Goal: Information Seeking & Learning: Learn about a topic

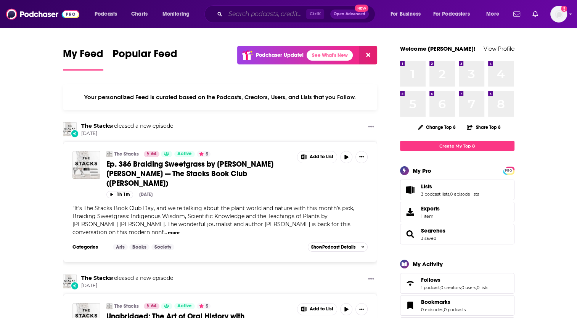
click at [280, 12] on input "Search podcasts, credits, & more..." at bounding box center [265, 14] width 81 height 12
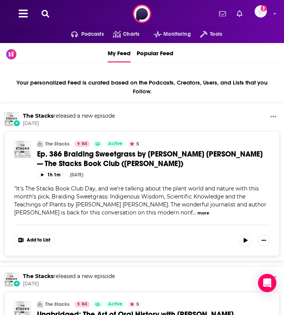
click at [45, 15] on icon at bounding box center [46, 14] width 8 height 8
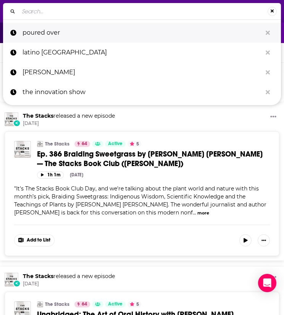
click at [46, 29] on p "poured over" at bounding box center [141, 33] width 239 height 20
type input "poured over"
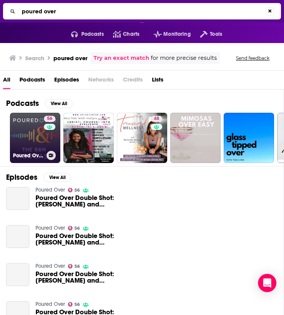
click at [36, 130] on link "56 Poured Over" at bounding box center [35, 138] width 50 height 50
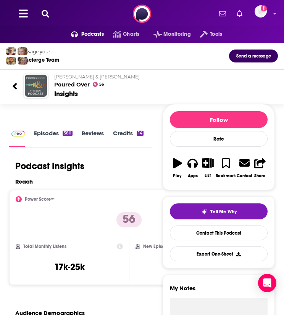
click at [49, 207] on div "Power Score™ 56" at bounding box center [129, 213] width 227 height 35
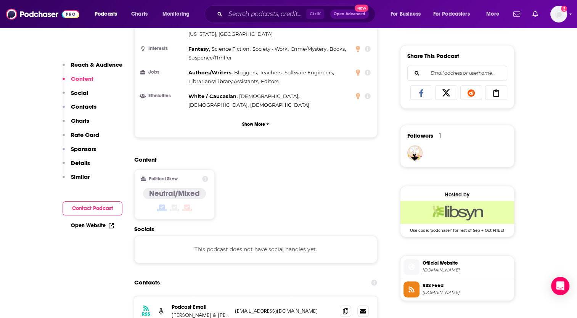
scroll to position [460, 0]
click at [85, 178] on p "Similar" at bounding box center [80, 176] width 19 height 7
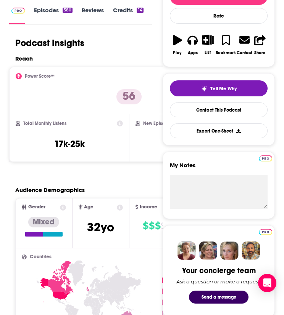
scroll to position [0, 0]
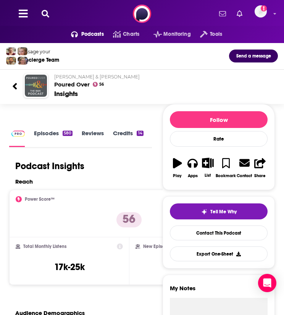
click at [42, 15] on icon at bounding box center [46, 14] width 8 height 8
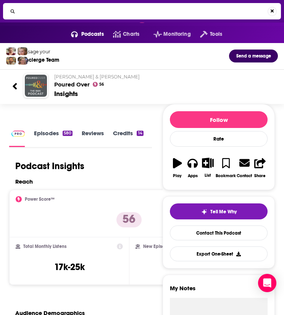
type input "M"
type input "a mighty blaze"
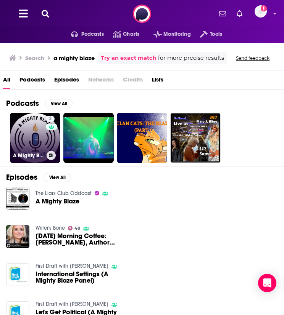
click at [40, 137] on link "3 A Mighty Blaze Podcast" at bounding box center [35, 138] width 50 height 50
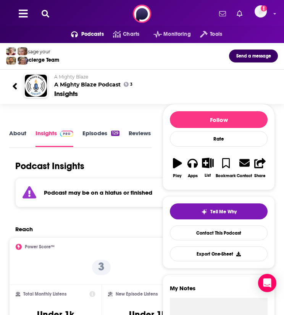
click at [46, 12] on icon at bounding box center [46, 14] width 8 height 8
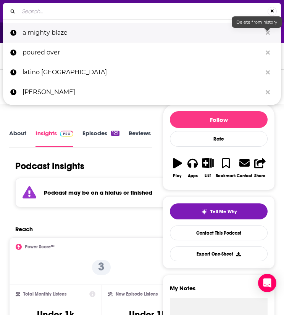
click at [267, 30] on icon "Search..." at bounding box center [267, 33] width 4 height 6
click at [267, 32] on icon "Search..." at bounding box center [267, 32] width 4 height 4
click at [267, 30] on icon "Search..." at bounding box center [267, 33] width 4 height 6
click at [265, 34] on button "Search..." at bounding box center [267, 33] width 12 height 14
click at [269, 35] on icon "Search..." at bounding box center [267, 32] width 4 height 4
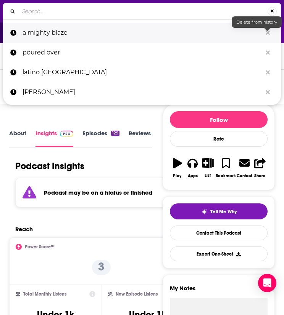
click at [269, 35] on icon "Search..." at bounding box center [267, 32] width 4 height 4
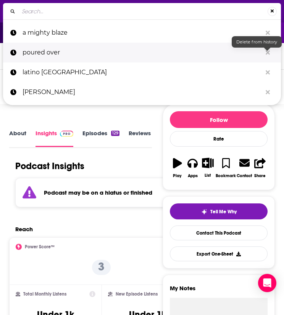
click at [268, 53] on icon "Search..." at bounding box center [267, 52] width 4 height 4
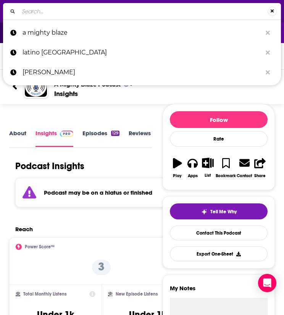
click at [210, 16] on input "Search..." at bounding box center [143, 11] width 249 height 12
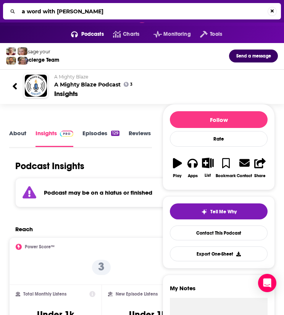
type input "a word with jason johnson"
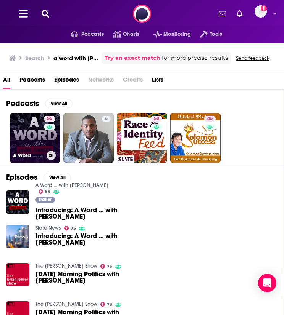
click at [39, 134] on link "55 A Word … with Jason Johnson" at bounding box center [35, 138] width 50 height 50
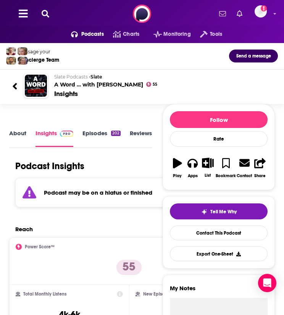
click at [44, 16] on icon at bounding box center [46, 14] width 8 height 8
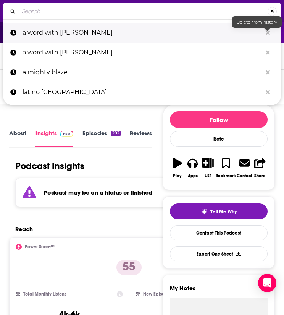
click at [266, 33] on icon "Search..." at bounding box center [267, 32] width 4 height 4
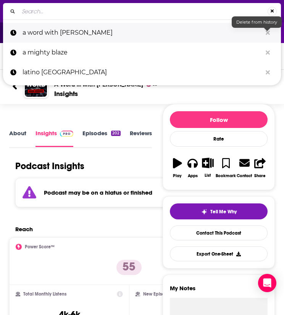
click at [266, 33] on icon "Search..." at bounding box center [267, 32] width 4 height 4
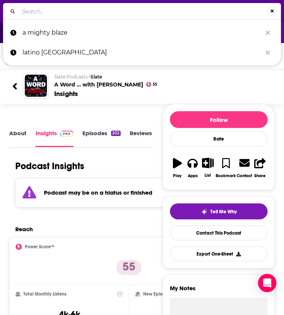
click at [197, 15] on input "Search..." at bounding box center [143, 11] width 249 height 12
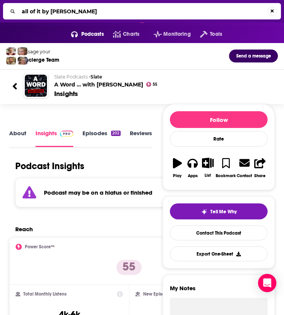
type input "all of it by alison stewart"
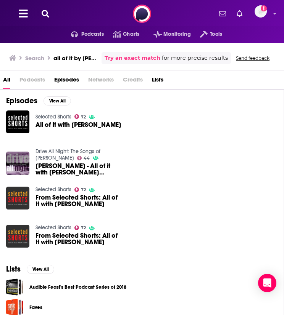
click at [106, 124] on span "All of It with Alison Stewart" at bounding box center [78, 125] width 86 height 6
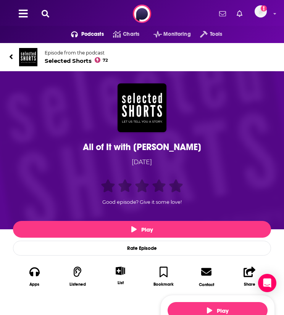
click at [12, 54] on icon at bounding box center [11, 57] width 4 height 8
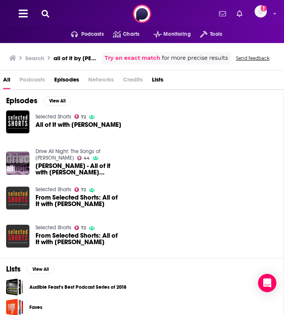
click at [29, 83] on span "Podcasts" at bounding box center [32, 82] width 26 height 16
click at [32, 80] on span "Podcasts" at bounding box center [32, 82] width 26 height 16
click at [5, 80] on span "All" at bounding box center [6, 82] width 7 height 16
click at [45, 16] on icon at bounding box center [46, 14] width 8 height 8
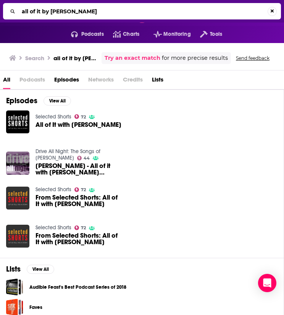
drag, startPoint x: 42, startPoint y: 10, endPoint x: 148, endPoint y: 3, distance: 106.6
click at [148, 3] on div "all of it by alison stewart" at bounding box center [142, 11] width 278 height 16
type input "all of it"
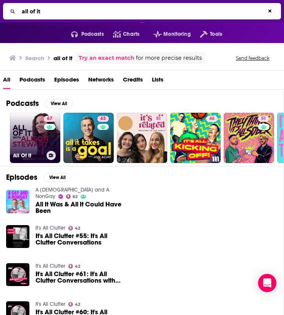
click at [41, 149] on link "67 All Of It" at bounding box center [35, 138] width 50 height 50
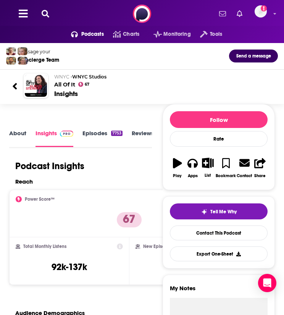
click at [46, 14] on icon at bounding box center [46, 14] width 8 height 8
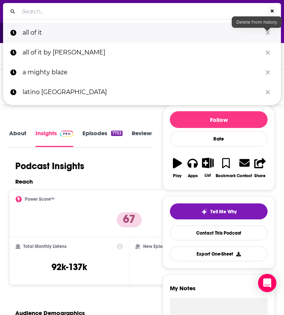
click at [268, 34] on icon "Search..." at bounding box center [267, 32] width 4 height 4
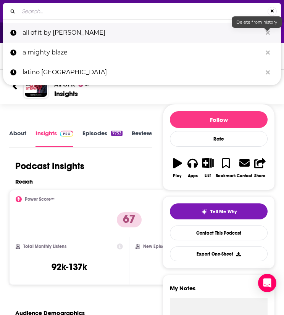
click at [268, 34] on icon "Search..." at bounding box center [267, 32] width 4 height 4
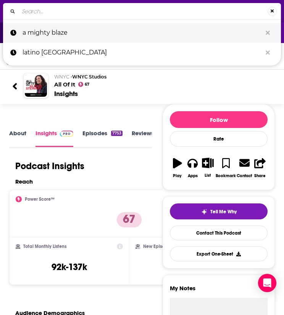
click at [270, 30] on button "Search..." at bounding box center [267, 33] width 12 height 14
click at [268, 32] on icon "Search..." at bounding box center [267, 32] width 4 height 4
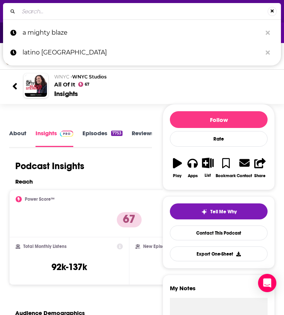
click at [199, 14] on input "Search..." at bounding box center [143, 11] width 249 height 12
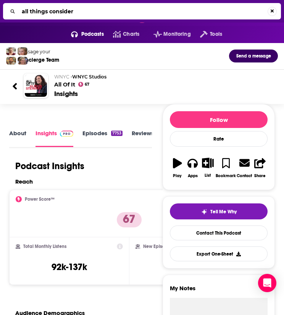
type input "all things considerd"
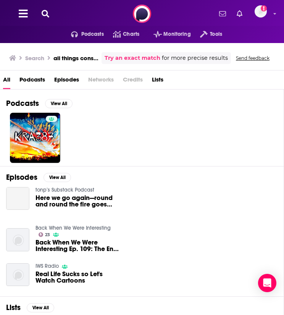
click at [42, 10] on icon at bounding box center [46, 14] width 8 height 8
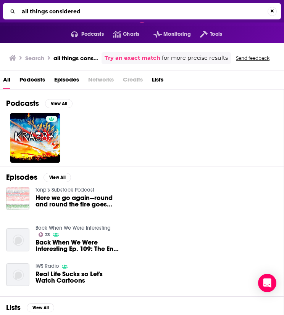
type input "all things considered"
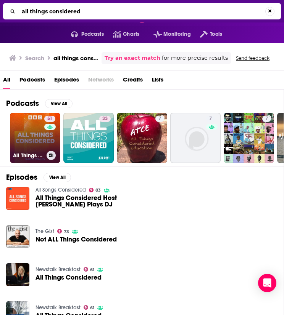
click at [35, 140] on link "51 All Things Considered" at bounding box center [35, 138] width 50 height 50
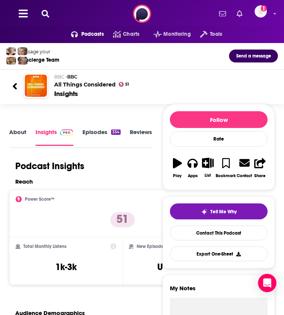
click at [15, 84] on icon at bounding box center [15, 86] width 4 height 6
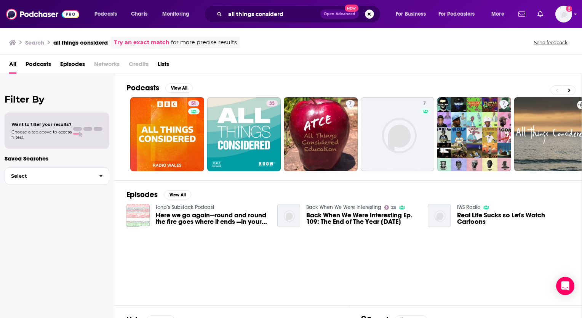
click at [372, 14] on button "Search podcasts, credits, & more..." at bounding box center [369, 14] width 9 height 9
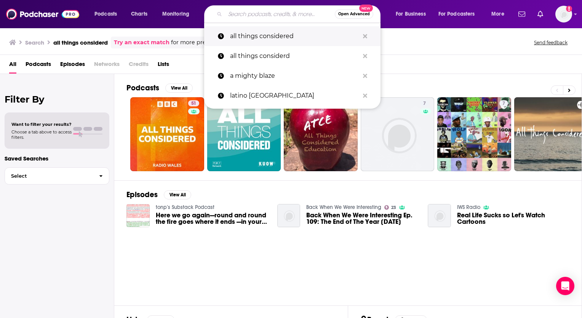
click at [367, 34] on icon "Search podcasts, credits, & more..." at bounding box center [365, 36] width 4 height 6
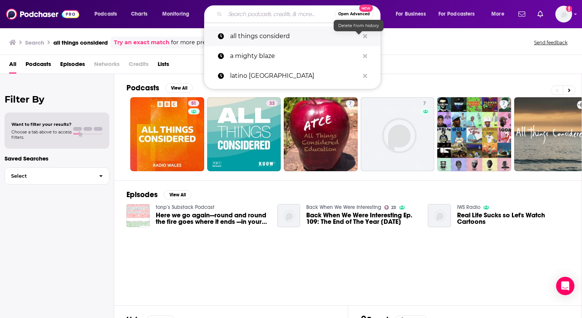
click at [366, 36] on icon "Search podcasts, credits, & more..." at bounding box center [365, 36] width 4 height 4
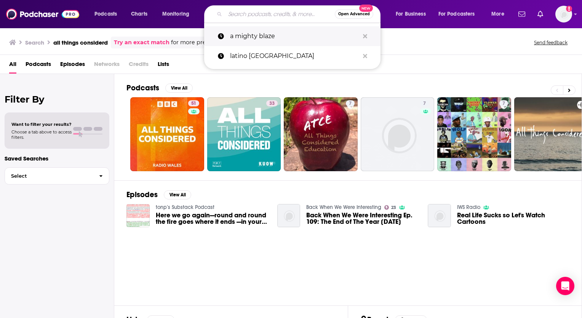
click at [363, 38] on icon "Search podcasts, credits, & more..." at bounding box center [365, 36] width 4 height 6
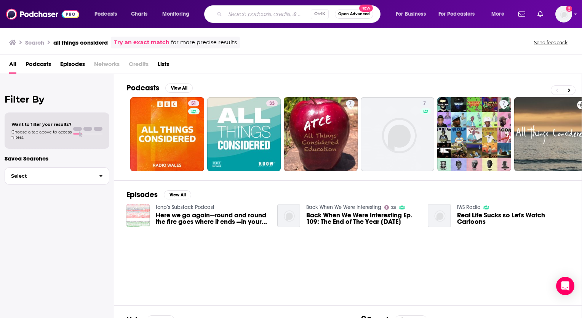
click at [76, 241] on div "Filter By Want to filter your results? Choose a tab above to access filters. Sa…" at bounding box center [57, 233] width 114 height 318
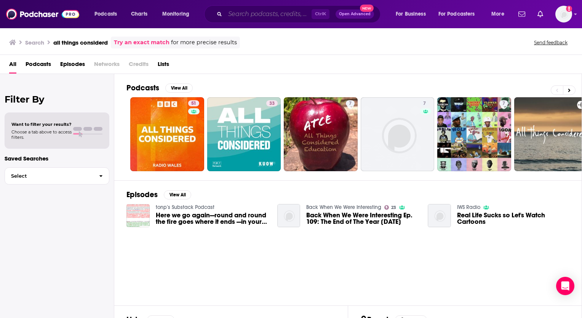
click at [234, 11] on input "Search podcasts, credits, & more..." at bounding box center [268, 14] width 87 height 12
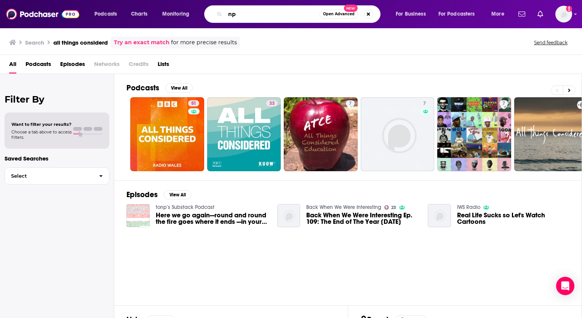
type input "npr"
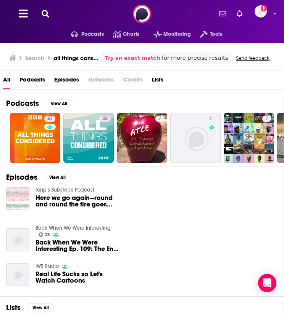
click at [46, 15] on icon at bounding box center [46, 14] width 8 height 8
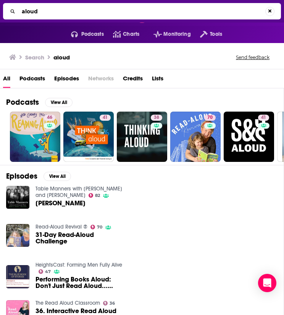
click at [69, 12] on input "aloud" at bounding box center [142, 11] width 246 height 12
click at [63, 14] on input "aloud" at bounding box center [143, 11] width 249 height 12
paste input "ALOUD @ Los Angeles Public Library"
type input "ALOUD @ Los Angeles Public Library"
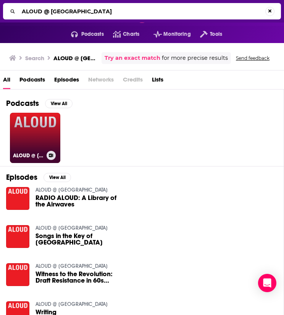
click at [34, 138] on link "ALOUD @ Los Angeles Public Library" at bounding box center [35, 138] width 50 height 50
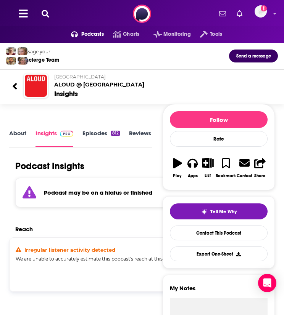
click at [45, 13] on icon at bounding box center [46, 14] width 8 height 8
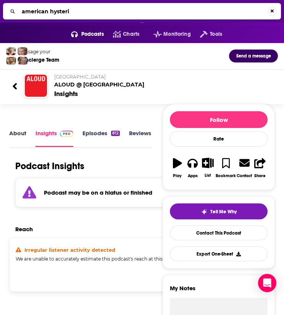
type input "american hysteria"
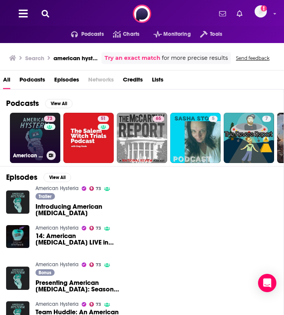
click at [35, 141] on link "73 American Hysteria" at bounding box center [35, 138] width 50 height 50
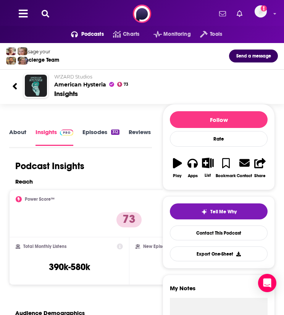
click at [47, 10] on icon at bounding box center [46, 14] width 8 height 8
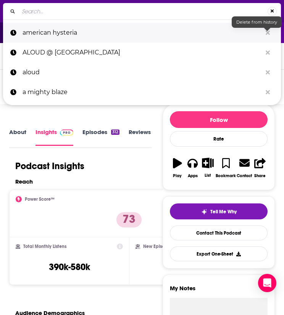
click at [266, 33] on icon "Search..." at bounding box center [267, 33] width 4 height 6
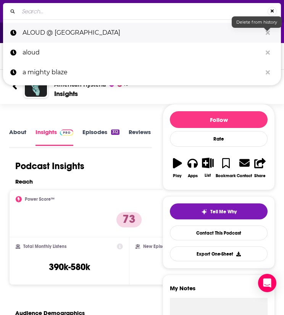
click at [265, 32] on icon "Search..." at bounding box center [267, 33] width 4 height 6
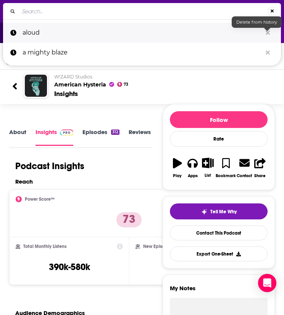
click at [265, 32] on icon "Search..." at bounding box center [267, 33] width 4 height 6
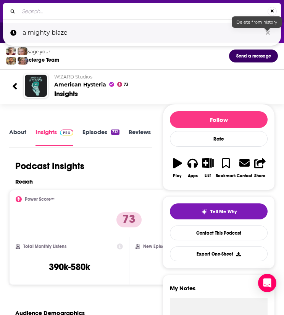
click at [265, 32] on icon "Search..." at bounding box center [267, 33] width 4 height 6
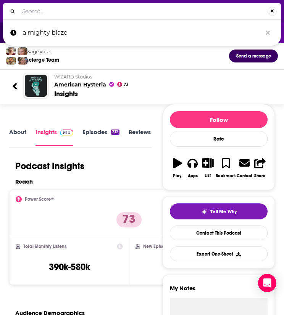
click at [191, 13] on input "Search..." at bounding box center [143, 11] width 249 height 12
paste input "American Writers Museum"
type input "American Writers Museum"
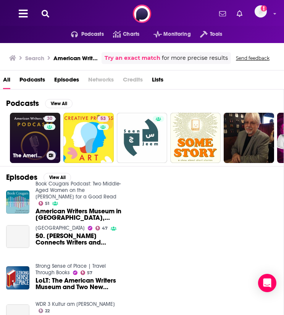
click at [43, 138] on link "30 The American Writers Museum Podcasts" at bounding box center [35, 138] width 50 height 50
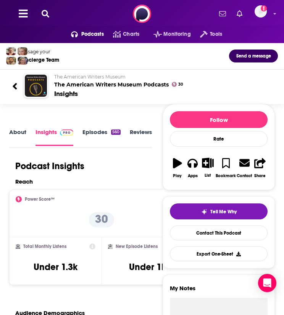
click at [49, 11] on button at bounding box center [45, 14] width 12 height 9
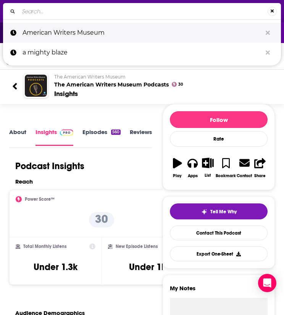
type input "Apple News In Conversation"
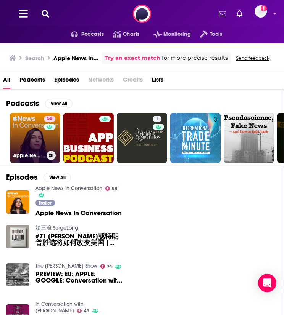
click at [32, 149] on link "58 Apple News In Conversation" at bounding box center [35, 138] width 50 height 50
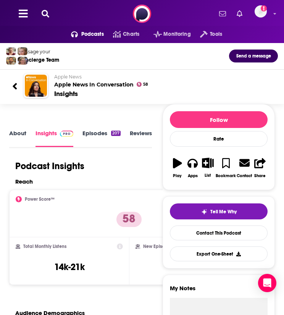
click at [46, 12] on icon at bounding box center [46, 14] width 8 height 8
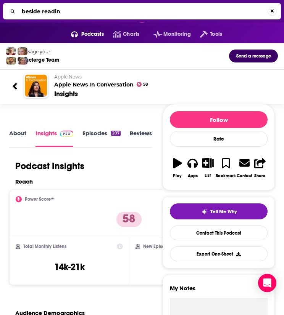
type input "beside reading"
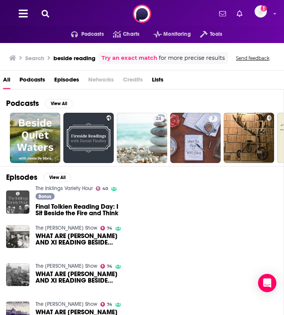
click at [46, 7] on div "Podcasts Charts Monitoring Tools For Business For Podcasters More Add a profile…" at bounding box center [142, 13] width 284 height 27
click at [47, 12] on icon at bounding box center [46, 14] width 8 height 8
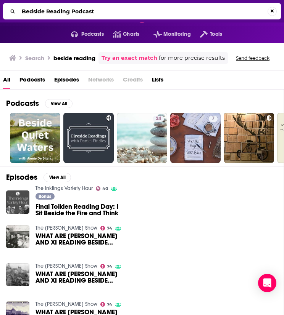
type input "Bedside Reading Podcast"
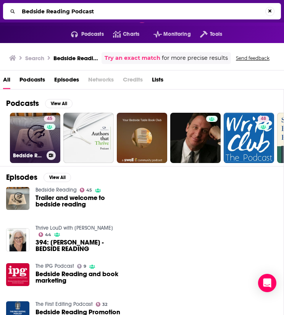
click at [19, 136] on link "45 Bedside Reading" at bounding box center [35, 138] width 50 height 50
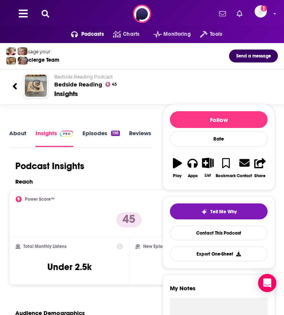
click at [47, 14] on icon at bounding box center [46, 14] width 8 height 8
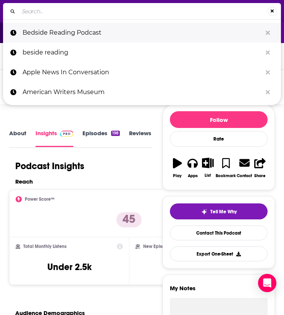
type input "Being Human"
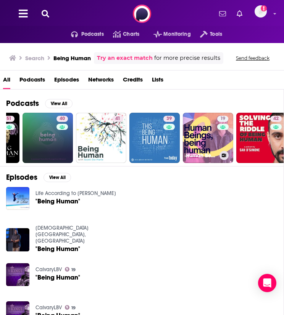
scroll to position [0, 212]
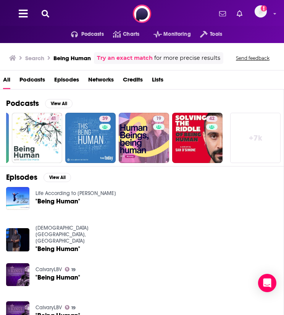
click at [253, 135] on link "+ 7k" at bounding box center [255, 138] width 50 height 50
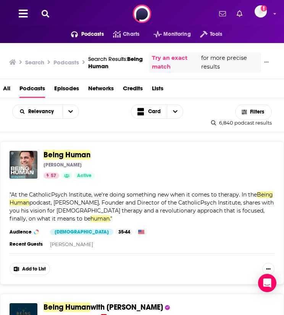
click at [49, 14] on button at bounding box center [45, 14] width 12 height 9
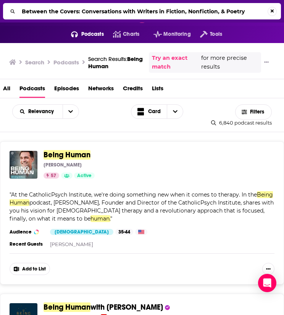
type input "Between the Covers: Conversations with Writers in Fiction, Nonfiction, & Poetry"
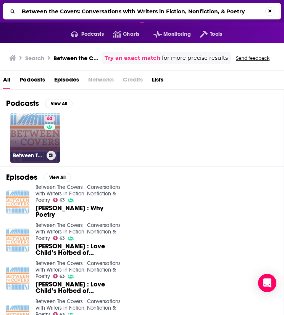
click at [47, 136] on div "63" at bounding box center [50, 133] width 13 height 35
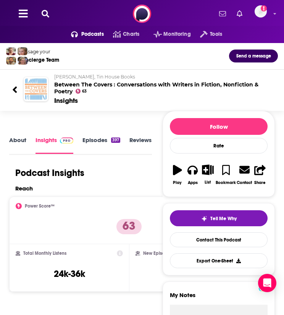
click at [44, 10] on icon at bounding box center [46, 14] width 8 height 8
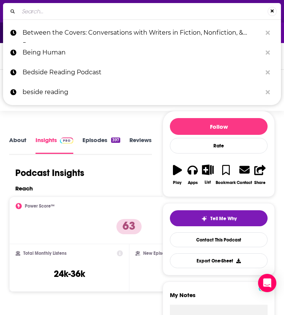
type input "Big Books & Bold Ideas with Kerri Miller"
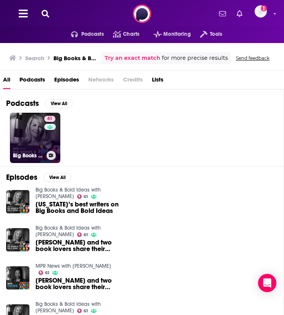
click at [35, 144] on link "61 Big Books & Bold Ideas with Kerri Miller" at bounding box center [35, 138] width 50 height 50
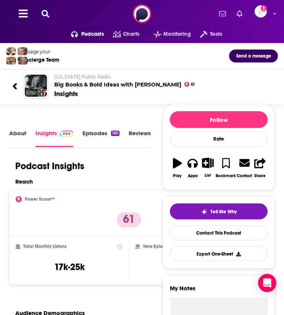
click at [45, 11] on icon at bounding box center [46, 14] width 8 height 8
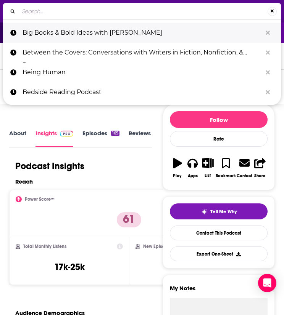
type input "Black & Published with Nikesha Elise Williams"
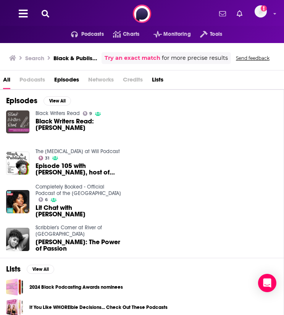
click at [47, 16] on icon at bounding box center [46, 14] width 8 height 8
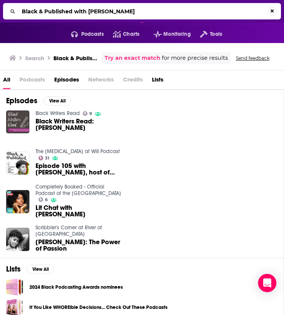
drag, startPoint x: 104, startPoint y: 12, endPoint x: 258, endPoint y: 12, distance: 154.0
click at [258, 12] on input "Black & Published with Nikesha Elise Williams" at bounding box center [143, 11] width 249 height 12
type input "Black & Published"
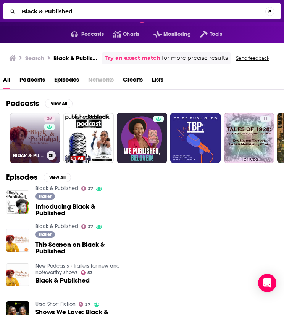
click at [28, 138] on link "37 Black & Published" at bounding box center [35, 138] width 50 height 50
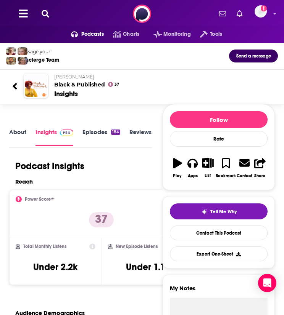
click at [45, 11] on icon at bounding box center [46, 14] width 8 height 8
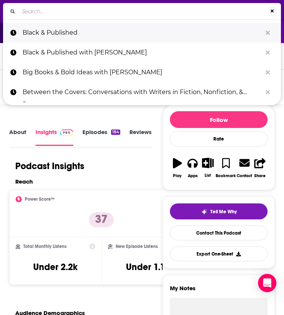
type input "Book Dreams"
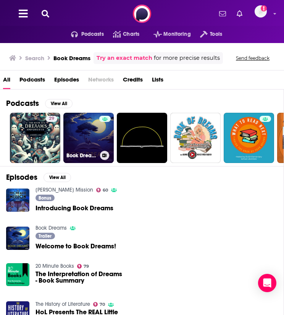
click at [80, 146] on link "Book Dreams" at bounding box center [88, 138] width 50 height 50
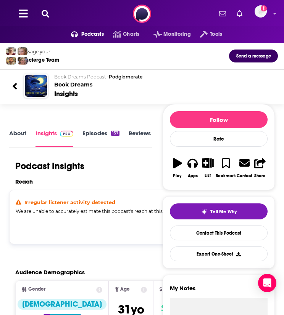
click at [43, 11] on icon at bounding box center [46, 14] width 8 height 8
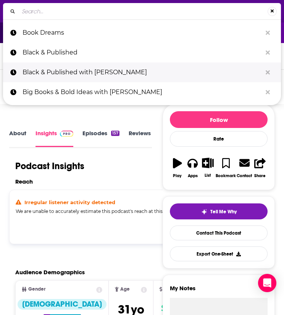
type input "Book of the Month Live"
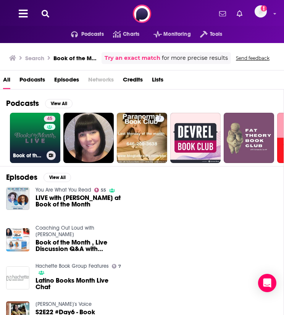
click at [38, 135] on link "45 Book of the Month Live" at bounding box center [35, 138] width 50 height 50
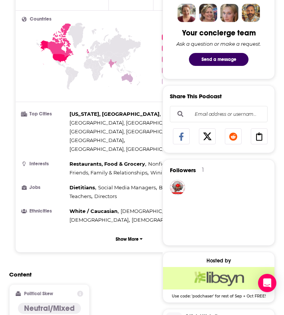
scroll to position [550, 0]
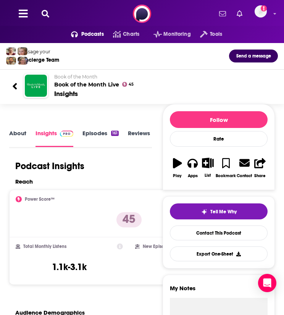
click at [43, 19] on div "Podcasts Charts Monitoring Tools For Business For Podcasters More Add a profile…" at bounding box center [142, 13] width 284 height 27
click at [45, 16] on icon at bounding box center [46, 14] width 8 height 8
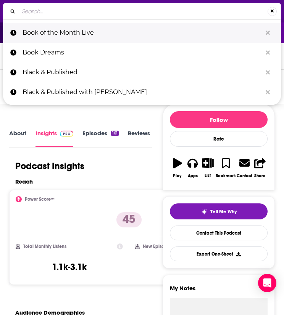
type input "Books are Pop Culture"
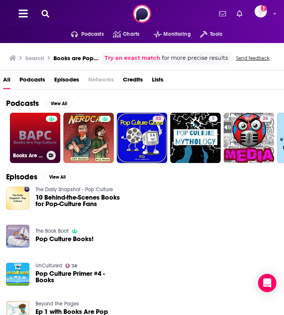
click at [26, 131] on link "Books Are Pop Culture" at bounding box center [35, 138] width 50 height 50
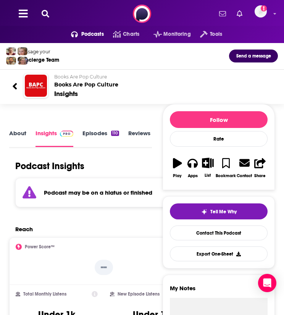
click at [45, 13] on icon at bounding box center [46, 14] width 8 height 8
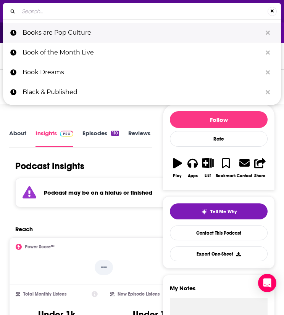
type input "Burned By Books"
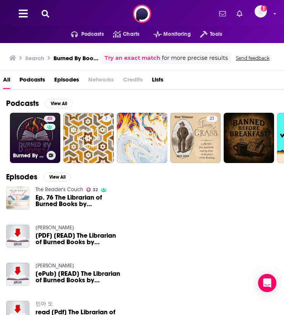
click at [34, 142] on link "40 Burned By Books" at bounding box center [35, 138] width 50 height 50
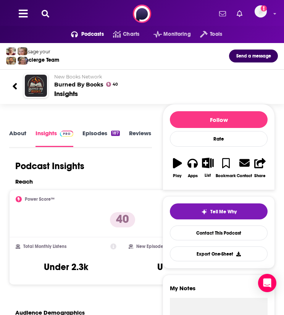
click at [45, 15] on icon at bounding box center [46, 14] width 8 height 8
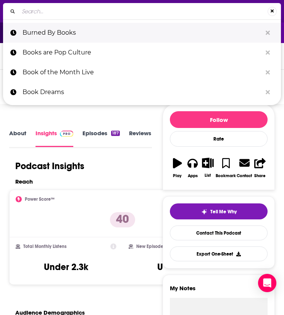
type input "Café Con [PERSON_NAME]"
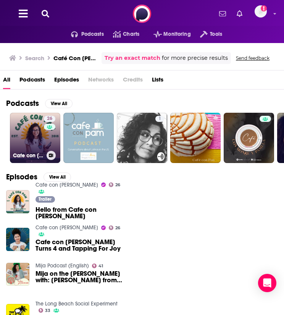
click at [23, 143] on link "26 Cafe con [PERSON_NAME]" at bounding box center [35, 138] width 50 height 50
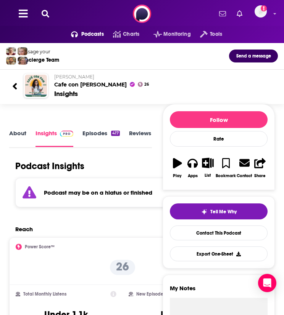
click at [44, 17] on icon at bounding box center [46, 14] width 8 height 8
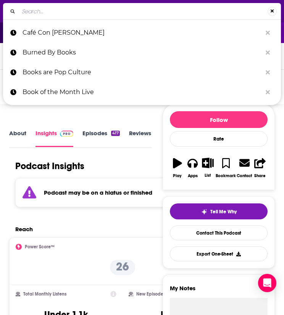
type input "Central Valley Daily"
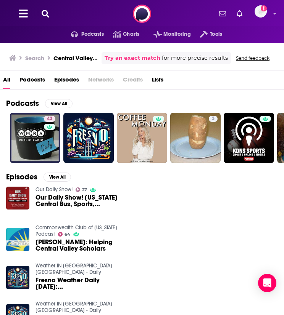
click at [141, 57] on link "Try an exact match" at bounding box center [132, 58] width 56 height 9
click at [54, 104] on button "View All" at bounding box center [58, 103] width 27 height 9
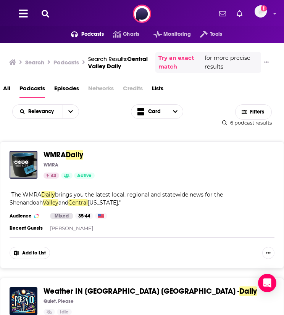
click at [46, 12] on icon at bounding box center [46, 14] width 8 height 8
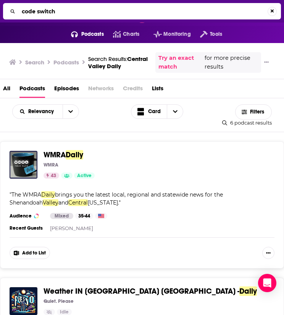
type input "code switch"
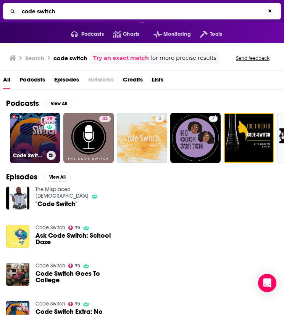
click at [21, 136] on link "79 Code Switch" at bounding box center [35, 138] width 50 height 50
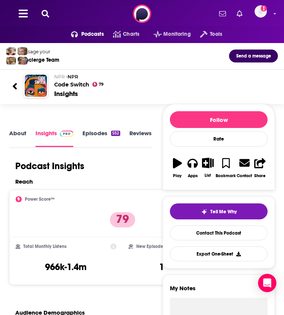
click at [48, 13] on icon at bounding box center [46, 14] width 8 height 8
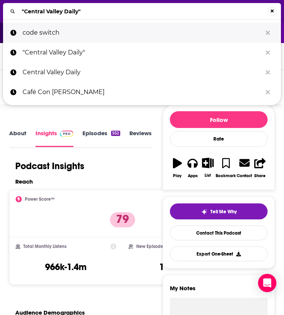
type input "Commonwealth Club Podcast"
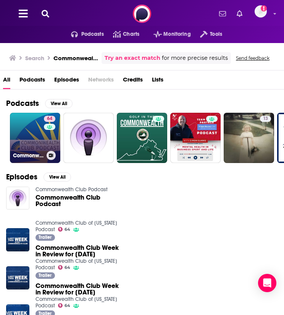
click at [28, 149] on link "64 Commonwealth Club of California Podcast" at bounding box center [35, 138] width 50 height 50
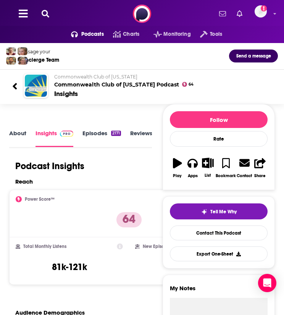
click at [47, 14] on icon at bounding box center [46, 14] width 8 height 8
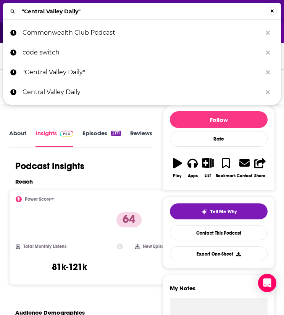
type input "Connections with Evan Dawson"
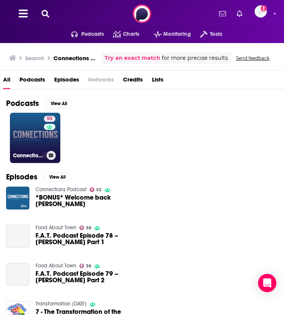
click at [25, 140] on link "53 Connections Podcast" at bounding box center [35, 138] width 50 height 50
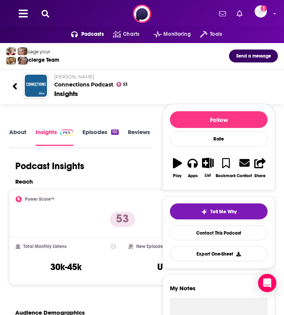
click at [48, 13] on icon at bounding box center [46, 14] width 8 height 8
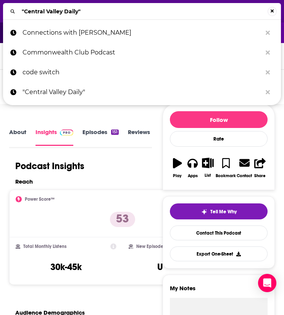
type input "Death, Sex & Money"
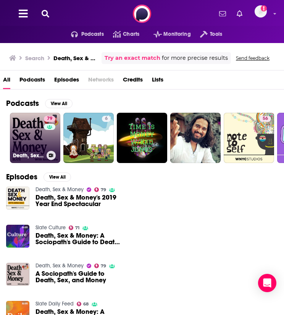
click at [24, 144] on link "79 Death, Sex & Money" at bounding box center [35, 138] width 50 height 50
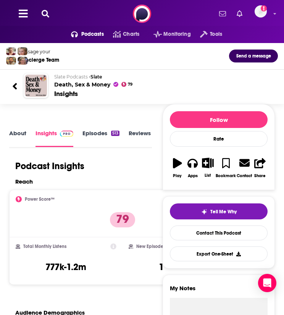
click at [45, 13] on icon at bounding box center [46, 14] width 8 height 8
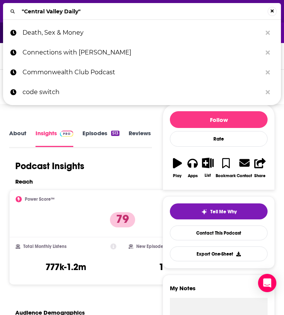
type input "Fast Politics with Molly Jong-Fast"
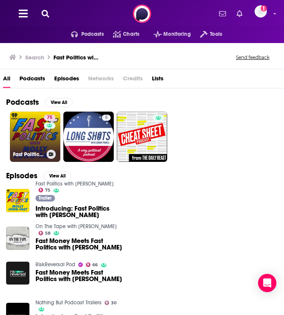
click at [40, 144] on link "75 Fast Politics with Molly Jong-Fast" at bounding box center [35, 137] width 50 height 50
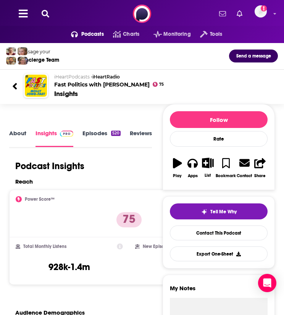
click at [48, 11] on icon at bounding box center [46, 14] width 8 height 8
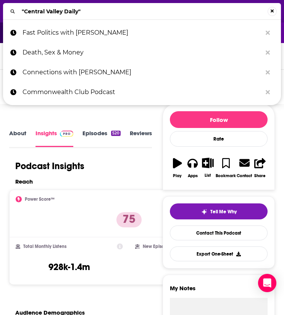
type input "First Edition Podcast via BookRiot"
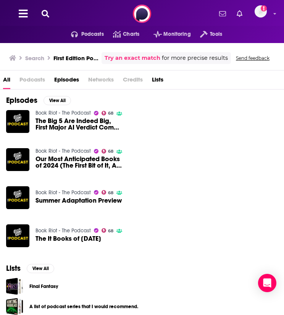
click at [45, 12] on icon at bounding box center [46, 14] width 8 height 8
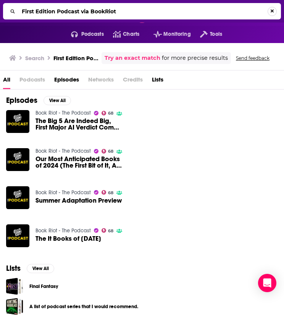
click at [274, 8] on button "Search..." at bounding box center [271, 11] width 9 height 9
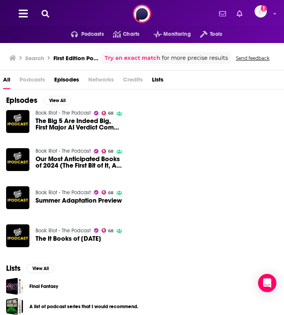
click at [46, 10] on icon at bounding box center [46, 14] width 8 height 8
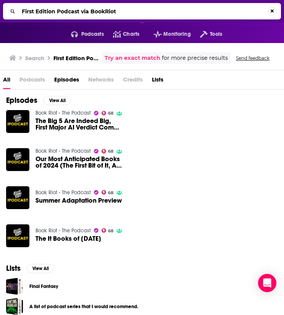
drag, startPoint x: 81, startPoint y: 10, endPoint x: 206, endPoint y: 10, distance: 125.0
click at [206, 10] on input "First Edition Podcast via BookRiot" at bounding box center [143, 11] width 249 height 12
type input "First Edition Podcast"
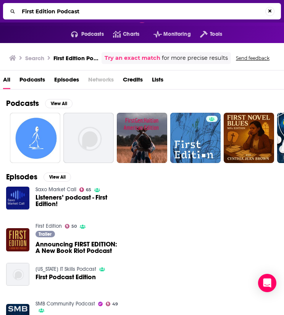
click at [61, 10] on input "First Edition Podcast" at bounding box center [142, 11] width 246 height 12
click at [61, 10] on input "First Edition Podcast" at bounding box center [143, 11] width 249 height 12
click at [43, 226] on link "First Edition" at bounding box center [48, 226] width 26 height 6
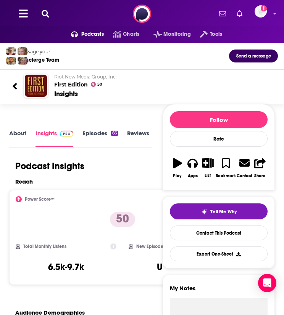
click at [66, 87] on h2 "Riot New Media Group, Inc. First Edition" at bounding box center [162, 81] width 217 height 14
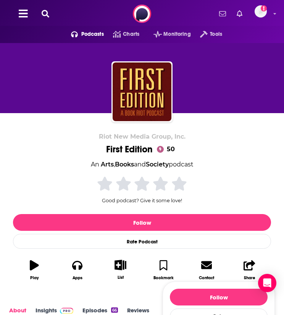
scroll to position [149, 0]
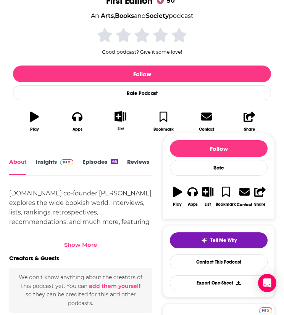
click at [47, 163] on link "Insights" at bounding box center [54, 167] width 38 height 17
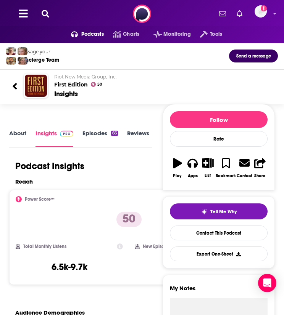
click at [46, 16] on icon at bounding box center [46, 14] width 8 height 8
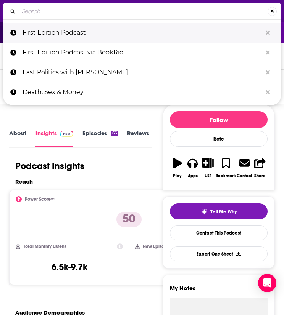
type input "Free Library of Philadelphia"
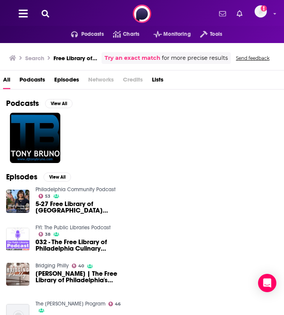
click at [46, 12] on icon at bounding box center [46, 14] width 8 height 8
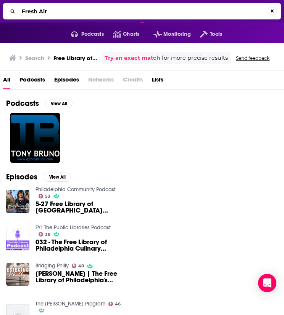
type input "Fresh Air"
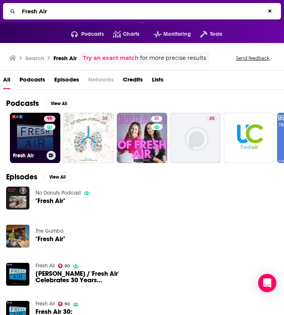
click at [33, 141] on link "90 Fresh Air" at bounding box center [35, 138] width 50 height 50
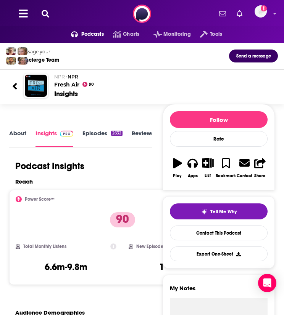
click at [50, 14] on button at bounding box center [45, 14] width 12 height 9
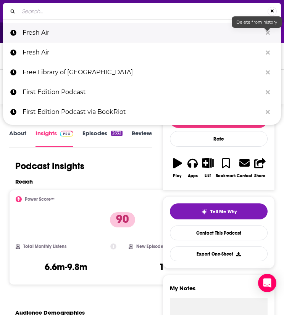
click at [267, 35] on icon "Search..." at bounding box center [267, 33] width 4 height 6
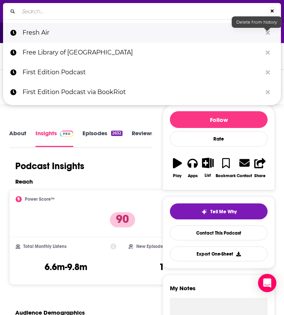
click at [267, 35] on icon "Search..." at bounding box center [267, 33] width 4 height 6
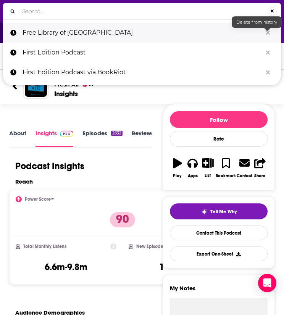
click at [267, 35] on icon "Search..." at bounding box center [267, 33] width 4 height 6
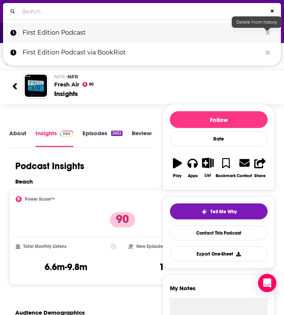
click at [267, 35] on icon "Search..." at bounding box center [267, 33] width 4 height 6
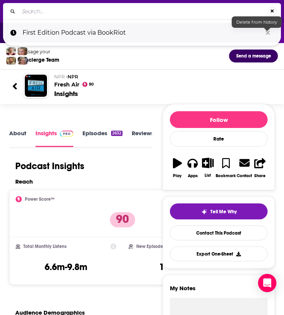
click at [267, 35] on icon "Search..." at bounding box center [267, 33] width 4 height 6
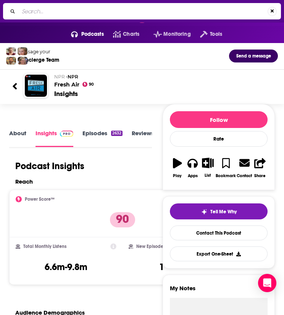
click at [183, 13] on input "Search..." at bounding box center [143, 11] width 249 height 12
paste input "Front Row"
type input "Front Row"
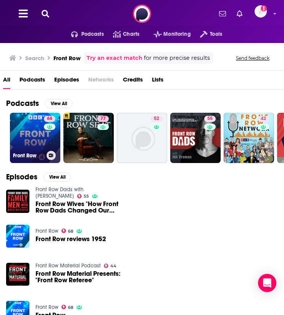
click at [30, 133] on link "68 Front Row" at bounding box center [35, 138] width 50 height 50
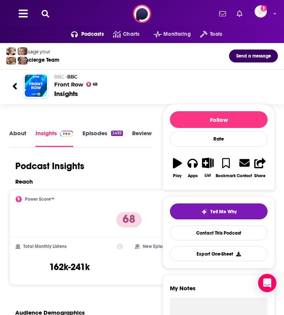
click at [43, 21] on div "Podcasts Charts Monitoring Tools For Business For Podcasters More Add a profile…" at bounding box center [142, 13] width 284 height 27
click at [43, 17] on icon at bounding box center [46, 14] width 8 height 8
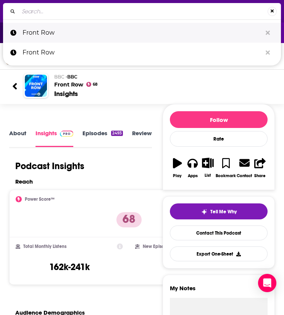
type input "Fully Booked by Kirkus Reviews"
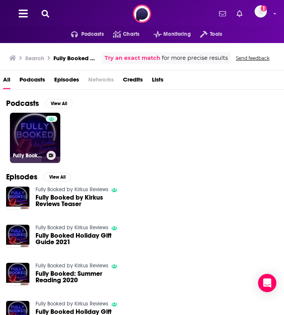
click at [31, 139] on link "Fully Booked by Kirkus Reviews" at bounding box center [35, 138] width 50 height 50
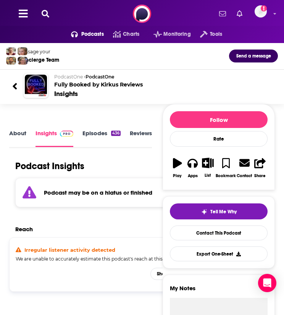
click at [46, 12] on icon at bounding box center [46, 14] width 8 height 8
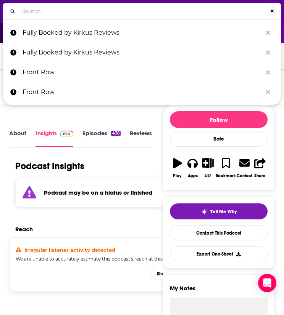
type input "v"
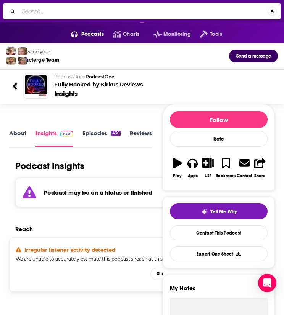
click at [124, 8] on input "Search..." at bounding box center [143, 11] width 249 height 12
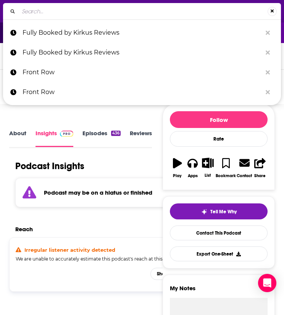
paste input "Getting Common"
type input "Getting Common"
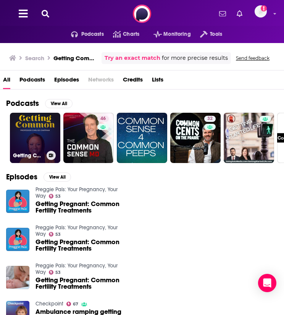
click at [46, 123] on link "Getting Common" at bounding box center [35, 138] width 50 height 50
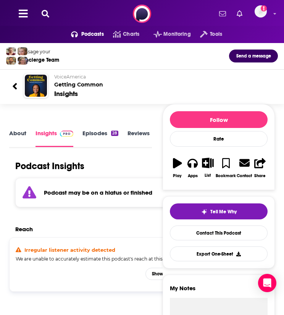
click at [45, 16] on icon at bounding box center [46, 14] width 8 height 8
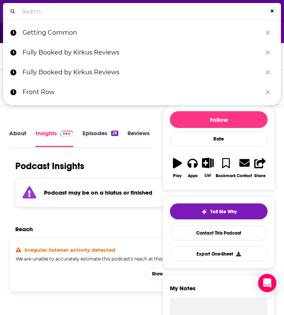
type input "Growing Up Latina"
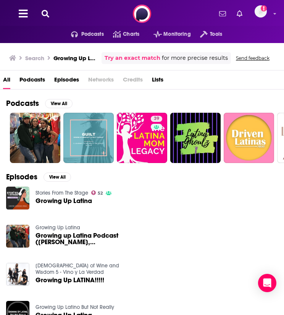
click at [39, 82] on span "Podcasts" at bounding box center [32, 82] width 26 height 16
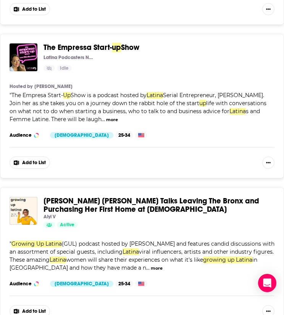
scroll to position [1663, 0]
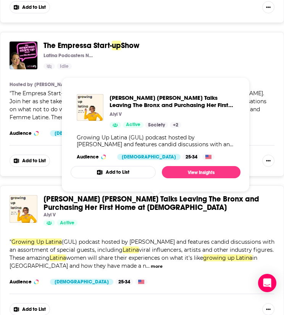
click at [53, 209] on span "Amanda Korina Talks Leaving The Bronx and Purchasing Her First Home at 25 Years…" at bounding box center [150, 203] width 215 height 18
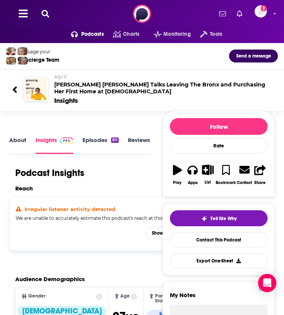
click at [63, 74] on span "Alyi V" at bounding box center [60, 77] width 13 height 6
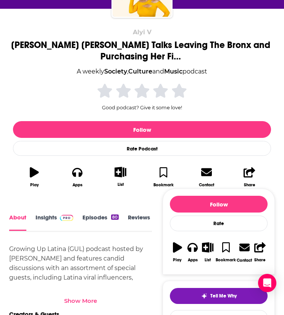
scroll to position [205, 0]
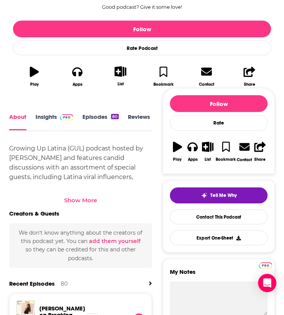
click at [57, 114] on span at bounding box center [65, 116] width 16 height 7
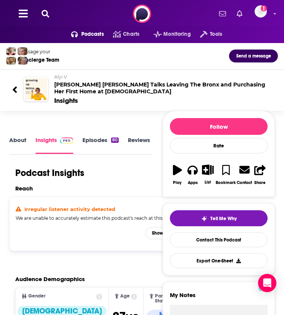
click at [46, 12] on icon at bounding box center [46, 14] width 8 height 8
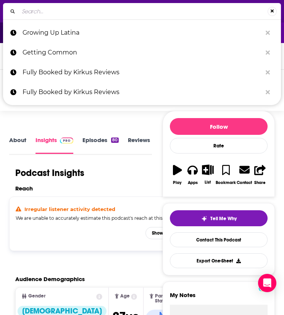
type input "Highly Relevant with Jack Rico"
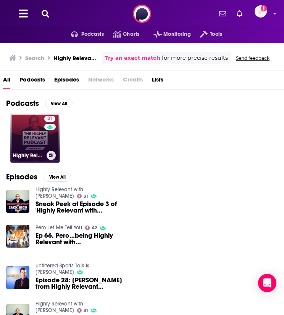
click at [36, 128] on link "31 Highly Relevant with Jack Rico" at bounding box center [35, 138] width 50 height 50
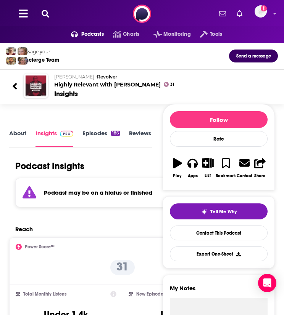
click at [50, 10] on button at bounding box center [45, 14] width 12 height 9
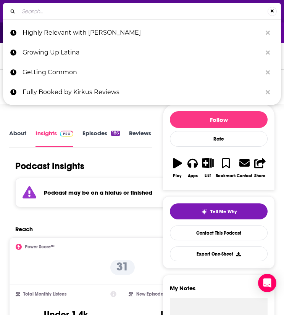
type input "Hyphenacion"
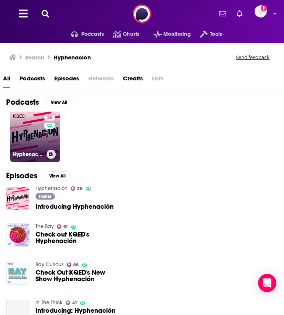
click at [40, 136] on link "36 Hyphenación" at bounding box center [35, 137] width 50 height 50
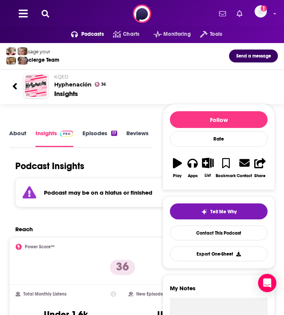
click at [43, 16] on icon at bounding box center [46, 14] width 8 height 8
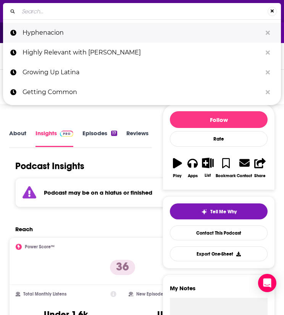
type input "Impolitic with John Heilemann"
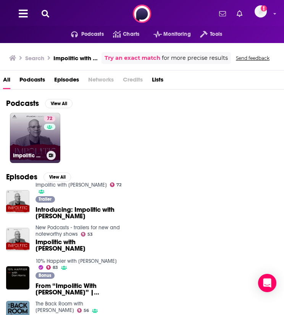
click at [32, 136] on link "72 Impolitic with John Heilemann" at bounding box center [35, 138] width 50 height 50
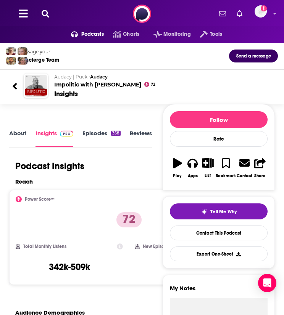
click at [48, 15] on icon at bounding box center [46, 14] width 8 height 8
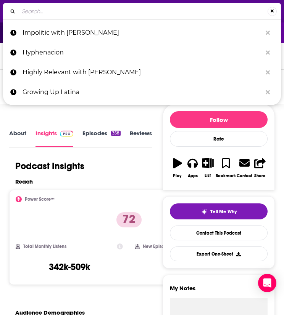
type input "In the Thick"
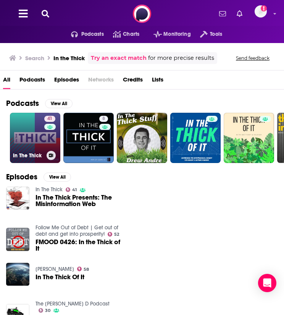
click at [30, 145] on link "41 In The Thick" at bounding box center [35, 138] width 50 height 50
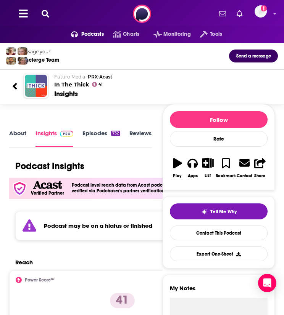
click at [15, 83] on icon at bounding box center [14, 86] width 5 height 10
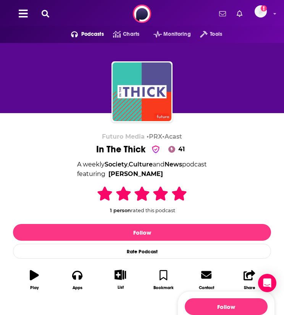
click at [41, 12] on button at bounding box center [45, 14] width 12 height 9
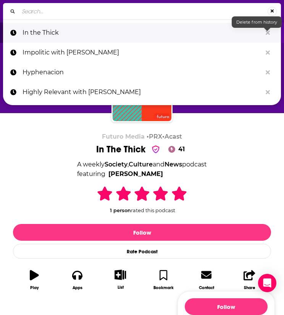
click at [267, 32] on icon "Search..." at bounding box center [267, 33] width 4 height 6
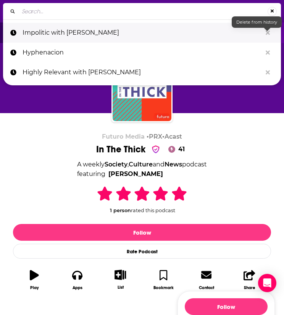
click at [267, 32] on icon "Search..." at bounding box center [267, 33] width 4 height 6
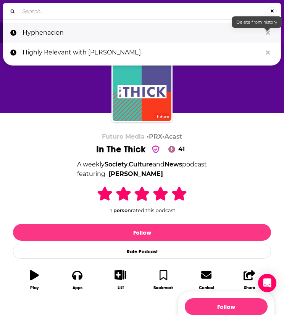
click at [267, 32] on icon "Search..." at bounding box center [267, 32] width 4 height 4
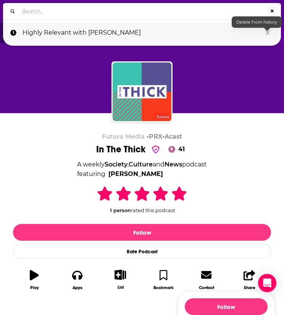
click at [267, 32] on icon "Search..." at bounding box center [267, 32] width 4 height 4
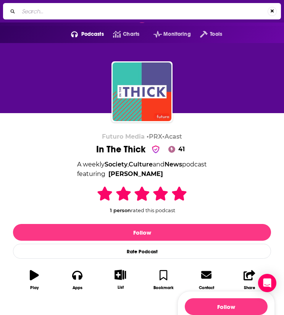
click at [196, 16] on input "Search..." at bounding box center [143, 11] width 249 height 12
paste input "Kera FM"
type input "Kera FM"
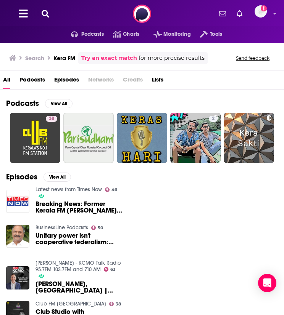
click at [43, 14] on icon at bounding box center [46, 14] width 8 height 8
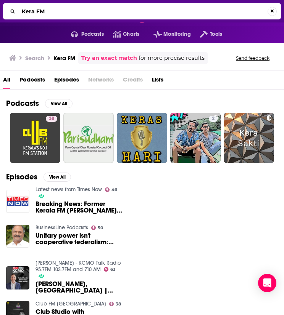
click at [240, 12] on input "Kera FM" at bounding box center [143, 11] width 249 height 12
click at [273, 13] on button "Search..." at bounding box center [271, 11] width 9 height 9
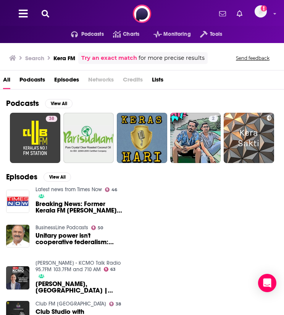
click at [44, 14] on icon at bounding box center [46, 14] width 8 height 8
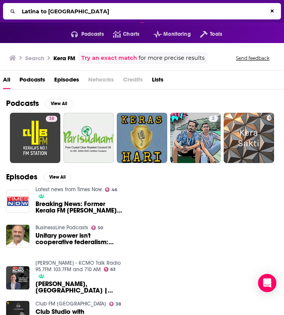
type input "Latina to Latina"
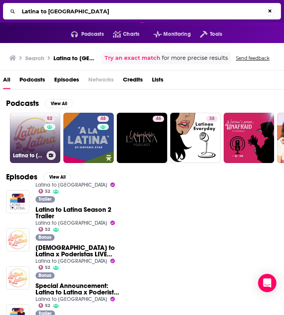
click at [43, 141] on link "52 Latina to Latina" at bounding box center [35, 138] width 50 height 50
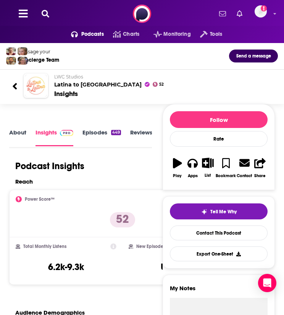
click at [48, 15] on icon at bounding box center [46, 14] width 8 height 8
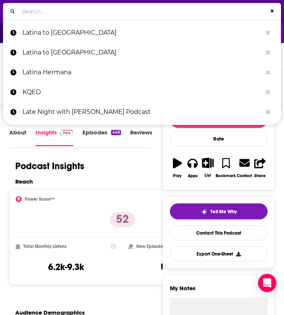
type input "Latina Writing Comunidad"
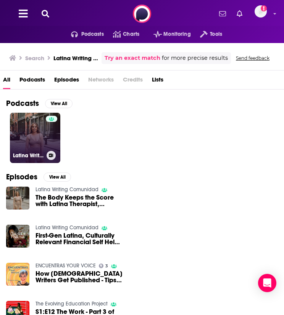
click at [29, 134] on link "Latina Writing Comunidad" at bounding box center [35, 138] width 50 height 50
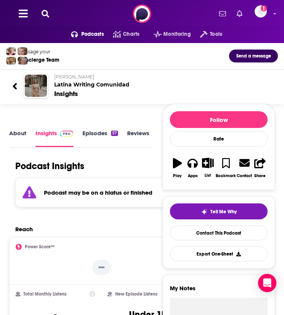
click at [43, 8] on div "Podcasts Charts Monitoring Tools For Business For Podcasters More Add a profile…" at bounding box center [142, 13] width 284 height 27
click at [47, 12] on icon at bounding box center [46, 14] width 8 height 8
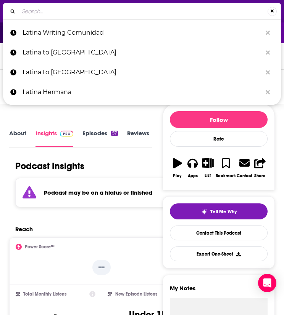
type input "Latino Rebels Radio"
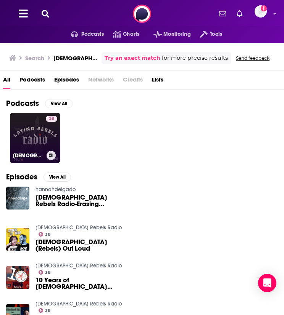
click at [30, 142] on link "38 Latino Rebels Radio" at bounding box center [35, 138] width 50 height 50
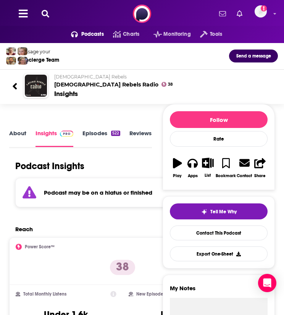
click at [47, 15] on icon at bounding box center [46, 14] width 8 height 8
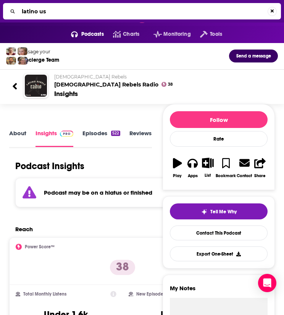
type input "latino usa"
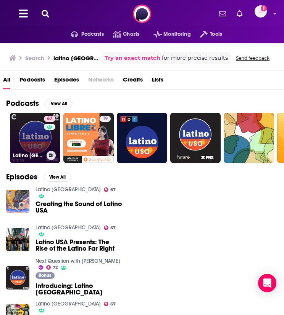
click at [26, 135] on link "67 Latino USA" at bounding box center [35, 138] width 50 height 50
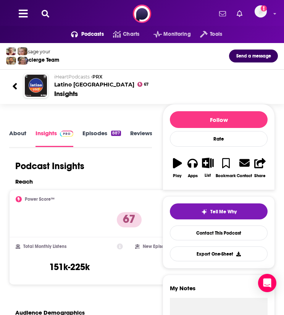
click at [49, 13] on icon at bounding box center [46, 14] width 8 height 8
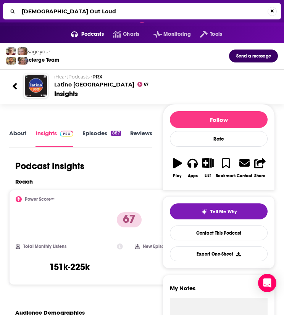
type input "Latinos Out Loud"
click at [197, 85] on div "iHeartPodcasts • PRX Latino USA 67" at bounding box center [162, 81] width 217 height 14
click at [165, 8] on input "Latinos Out Loud" at bounding box center [143, 11] width 249 height 12
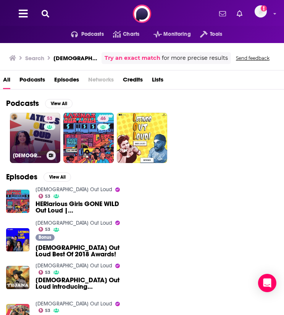
click at [44, 137] on div "53" at bounding box center [50, 133] width 13 height 35
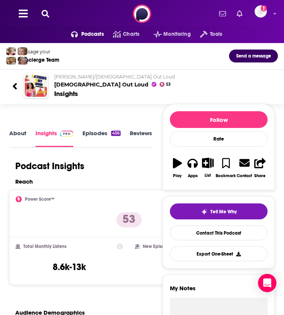
click at [47, 17] on icon at bounding box center [46, 14] width 8 height 8
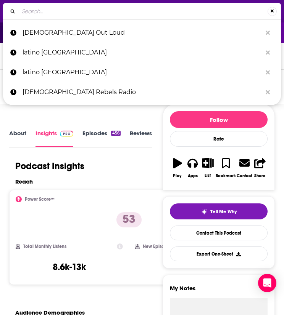
type input "LeBatard Show"
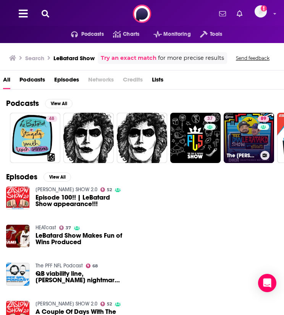
click at [237, 142] on link "89 The Dan Le Batard Show with Stugotz" at bounding box center [248, 138] width 50 height 50
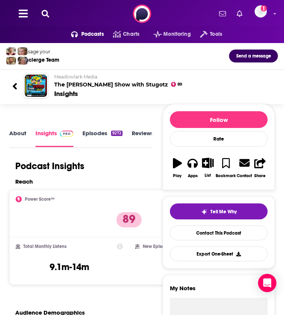
click at [44, 13] on icon at bounding box center [46, 14] width 8 height 8
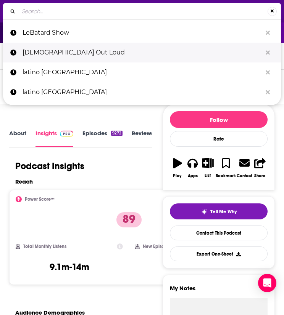
type input "Letters and Politics"
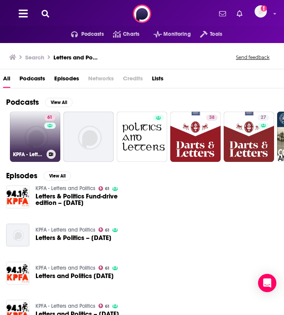
click at [42, 135] on link "61 KPFA - Letters and Politics" at bounding box center [35, 137] width 50 height 50
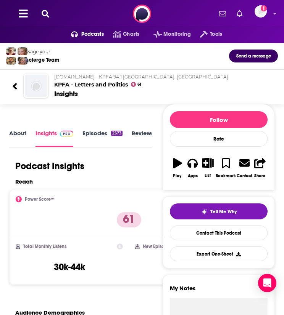
click at [47, 14] on icon at bounding box center [46, 14] width 8 height 8
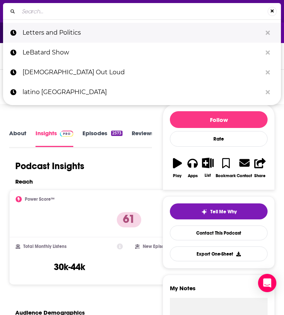
type input "Liberation is LIT"
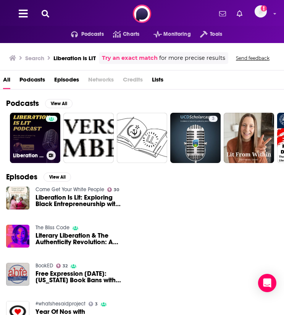
click at [39, 145] on link "Liberation is Lit Podcast" at bounding box center [35, 138] width 50 height 50
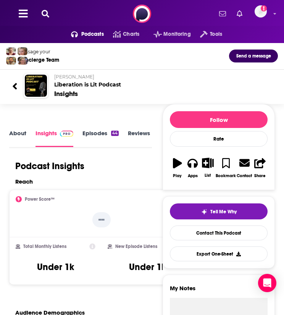
click at [49, 15] on button at bounding box center [45, 14] width 12 height 9
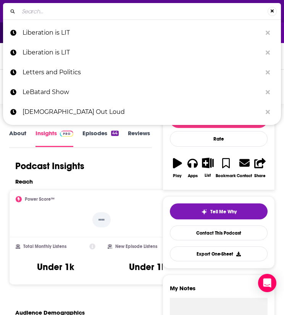
type input "Literary Disco"
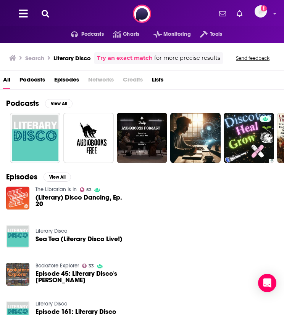
click at [48, 7] on div "Podcasts Charts Monitoring Tools For Business For Podcasters More Add a profile…" at bounding box center [142, 13] width 284 height 27
click at [45, 14] on icon at bounding box center [46, 14] width 8 height 8
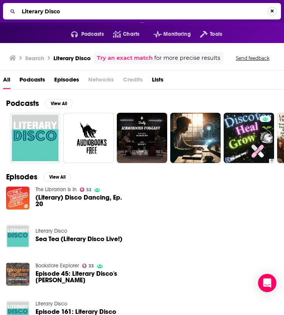
click at [273, 10] on button "Search..." at bounding box center [271, 11] width 9 height 9
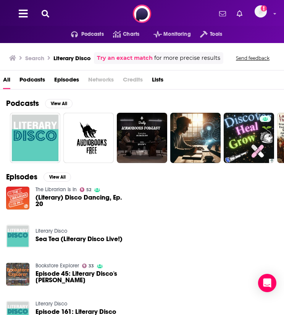
click at [47, 12] on icon at bounding box center [46, 14] width 8 height 8
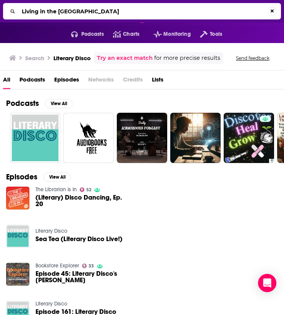
type input "Living in the USA"
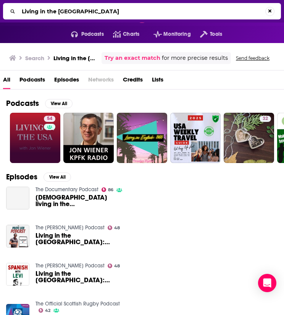
click at [35, 134] on link "54" at bounding box center [35, 138] width 50 height 50
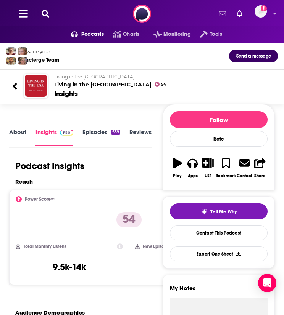
click at [52, 19] on div "Podcasts Charts Monitoring Tools For Business For Podcasters More Add a profile…" at bounding box center [142, 13] width 284 height 27
click at [48, 15] on icon at bounding box center [46, 14] width 8 height 8
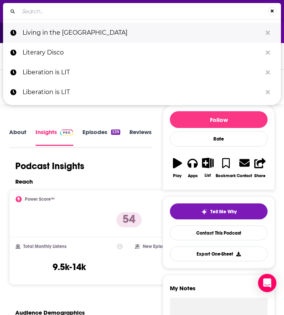
type input "Los Angeles Review of Books"
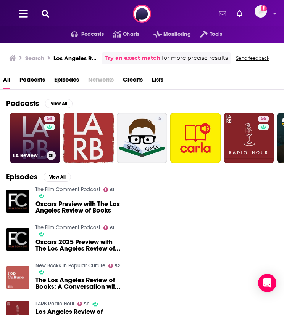
click at [47, 130] on div "54" at bounding box center [50, 133] width 13 height 35
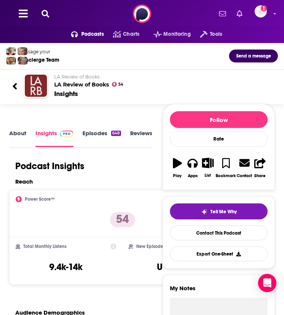
click at [45, 12] on icon at bounding box center [46, 14] width 8 height 8
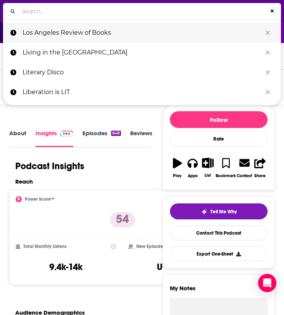
type input "Los Bookies Podcast"
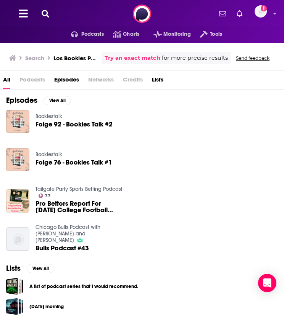
click at [46, 10] on icon at bounding box center [46, 14] width 8 height 8
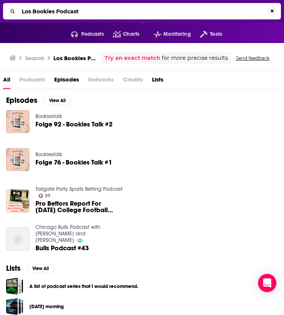
click at [75, 13] on input "Los Bookies Podcast" at bounding box center [143, 11] width 249 height 12
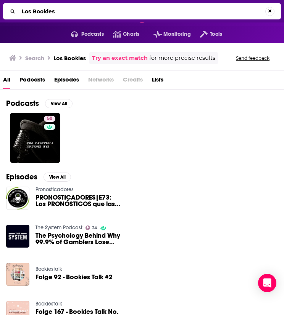
click at [51, 10] on input "Los Bookies" at bounding box center [142, 11] width 246 height 12
type input "Los Bookis"
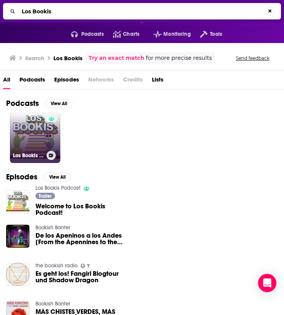
click at [56, 127] on div at bounding box center [51, 133] width 11 height 35
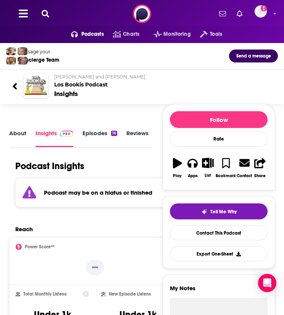
click at [45, 12] on icon at bounding box center [46, 14] width 8 height 8
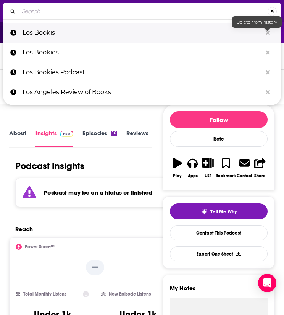
click at [268, 30] on icon "Search..." at bounding box center [267, 32] width 4 height 4
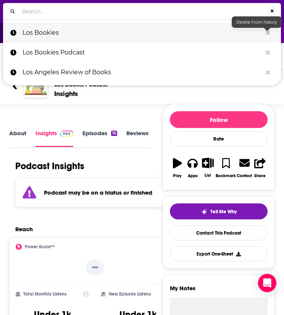
click at [268, 30] on icon "Search..." at bounding box center [267, 32] width 4 height 4
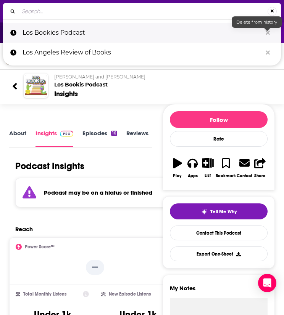
click at [268, 30] on icon "Search..." at bounding box center [267, 32] width 4 height 4
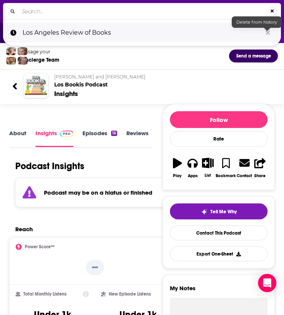
click at [268, 30] on icon "Search..." at bounding box center [267, 32] width 4 height 4
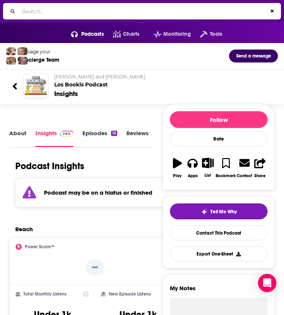
click at [195, 16] on input "Search..." at bounding box center [143, 11] width 249 height 12
paste input "Lost Debate"
type input "Lost Debate"
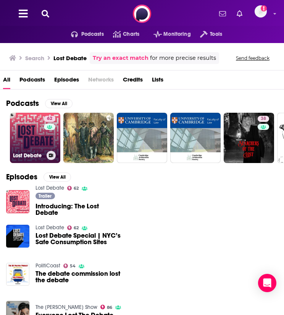
click at [26, 125] on link "62 Lost Debate" at bounding box center [35, 138] width 50 height 50
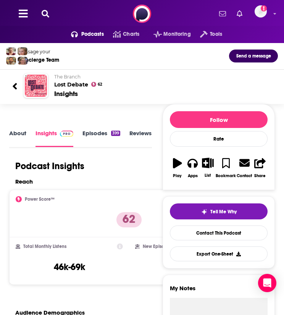
click at [44, 18] on button at bounding box center [45, 14] width 12 height 9
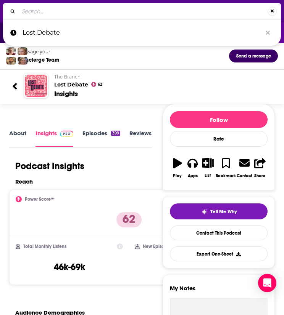
type input "Marfa Public Radio"
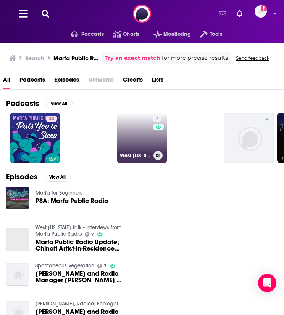
click at [121, 140] on link "7 West Texas Talk - Interviews from Marfa Public Radio" at bounding box center [142, 138] width 50 height 50
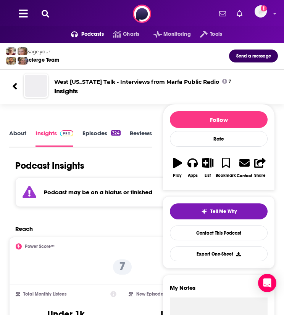
click at [48, 14] on icon at bounding box center [46, 14] width 8 height 8
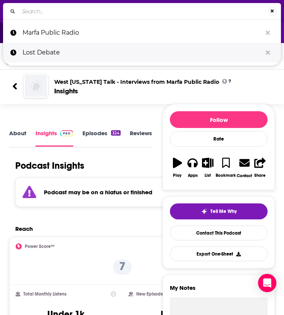
type input "Morning Edition"
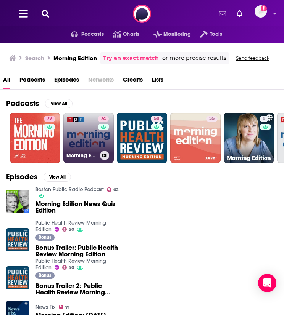
click at [90, 138] on link "74 Morning Edition" at bounding box center [88, 138] width 50 height 50
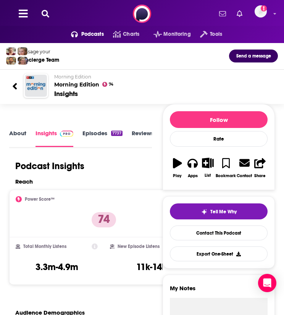
click at [44, 18] on div "Podcasts Charts Monitoring Tools For Business For Podcasters More Add a profile…" at bounding box center [142, 13] width 284 height 27
click at [45, 10] on icon at bounding box center [46, 14] width 8 height 8
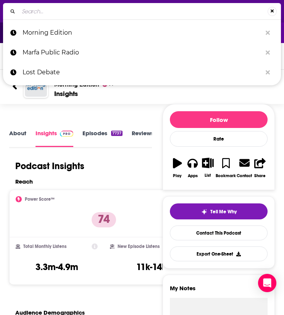
type input "Mornings with Zerlina"
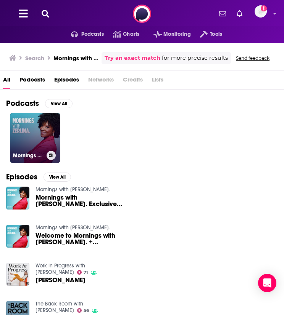
click at [26, 122] on link "Mornings with Zerlina." at bounding box center [35, 138] width 50 height 50
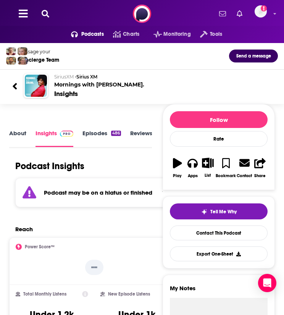
click at [47, 16] on icon at bounding box center [46, 14] width 8 height 8
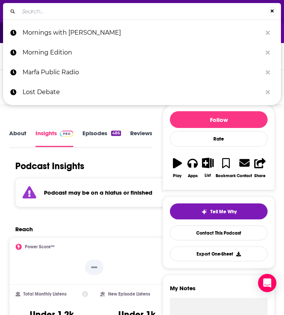
type input "Most Presents: The Homo Schedule"
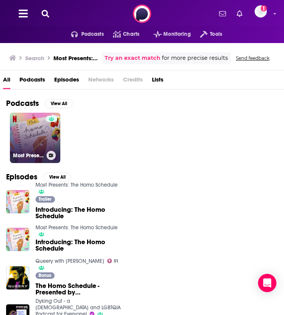
click at [26, 135] on link "Most Presents: The Homo Schedule" at bounding box center [35, 138] width 50 height 50
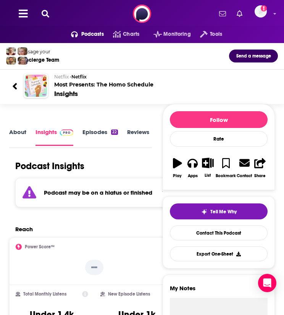
click at [45, 11] on icon at bounding box center [46, 14] width 8 height 8
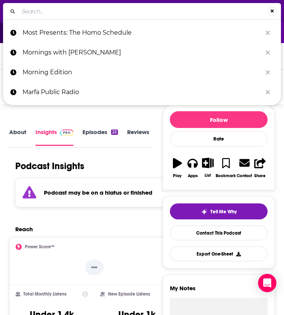
type input "Nerdette"
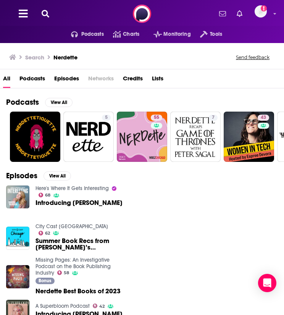
click at [45, 11] on icon at bounding box center [46, 14] width 8 height 8
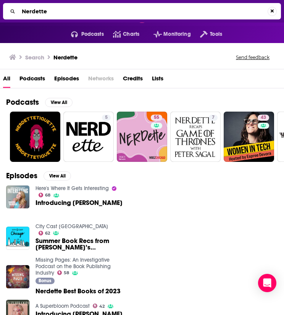
click at [45, 11] on input "Nerdette" at bounding box center [143, 11] width 249 height 12
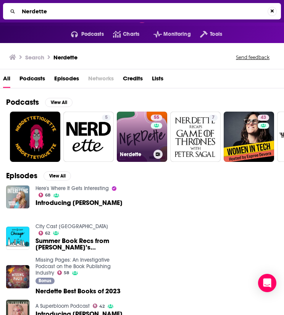
click at [127, 125] on link "55 Nerdette" at bounding box center [142, 137] width 50 height 50
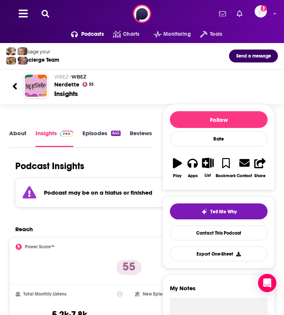
click at [47, 16] on icon at bounding box center [46, 14] width 8 height 8
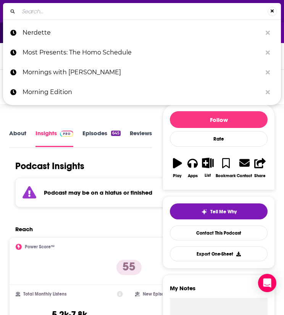
type input "New Books in Literary Studies"
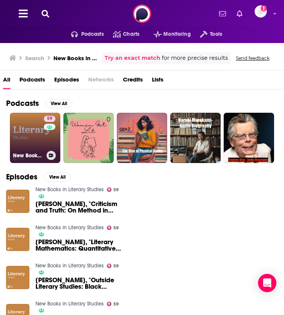
click at [25, 143] on link "59 New Books in Literary Studies" at bounding box center [35, 138] width 50 height 50
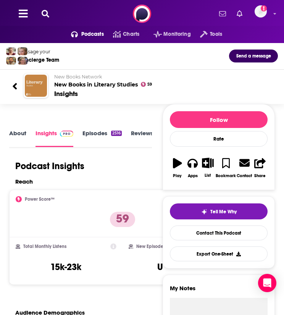
click at [20, 140] on link "About" at bounding box center [17, 138] width 17 height 17
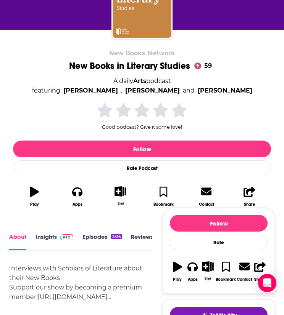
scroll to position [183, 0]
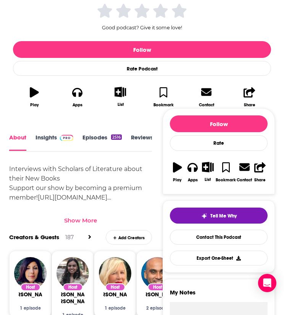
click at [38, 140] on link "Insights" at bounding box center [54, 142] width 38 height 17
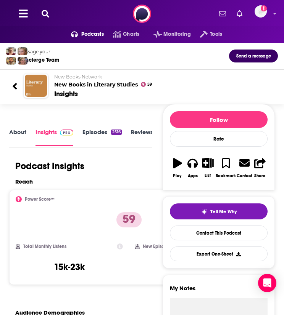
click at [48, 14] on icon at bounding box center [46, 14] width 8 height 8
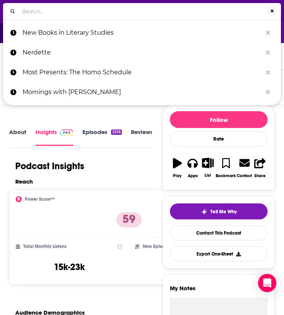
type input "NPR Book of the Day"
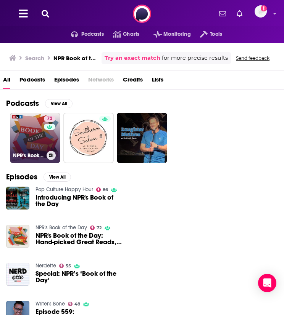
click at [27, 128] on link "72 NPR's Book of the Day" at bounding box center [35, 138] width 50 height 50
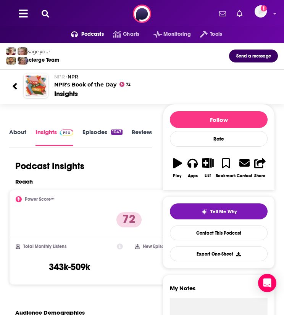
click at [46, 15] on icon at bounding box center [46, 14] width 8 height 8
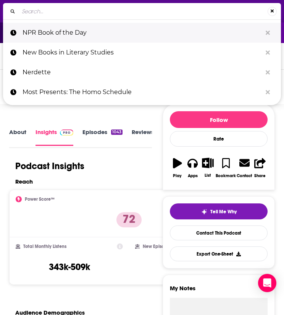
type input "Otherppl with Brad Listi"
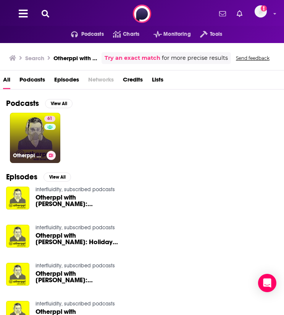
click at [33, 130] on link "61 Otherppl with Brad Listi" at bounding box center [35, 138] width 50 height 50
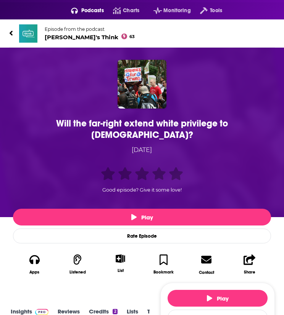
scroll to position [24, 0]
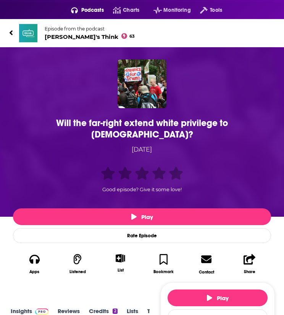
click at [68, 37] on span "[PERSON_NAME]'s Think 63" at bounding box center [90, 36] width 90 height 7
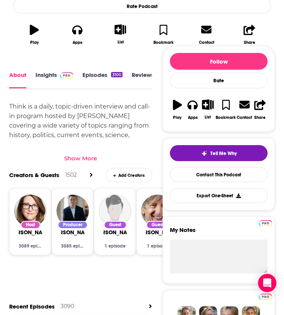
scroll to position [229, 0]
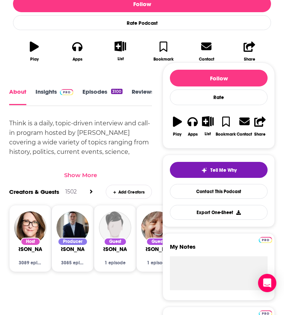
click at [51, 94] on link "Insights" at bounding box center [54, 96] width 38 height 17
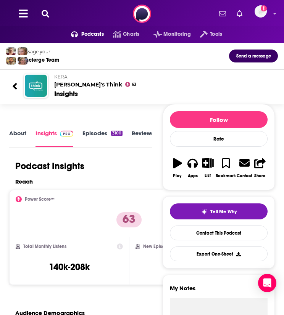
click at [46, 12] on icon at bounding box center [46, 14] width 8 height 8
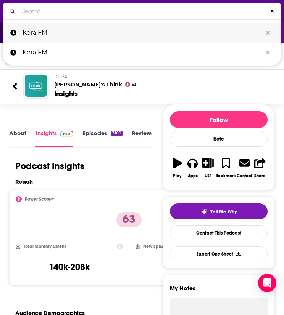
click at [268, 30] on icon "Search..." at bounding box center [267, 33] width 4 height 6
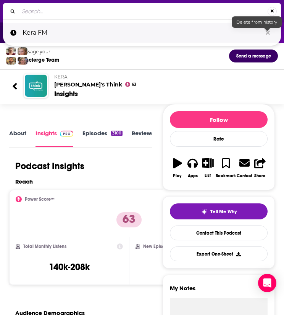
click at [268, 30] on icon "Search..." at bounding box center [267, 33] width 4 height 6
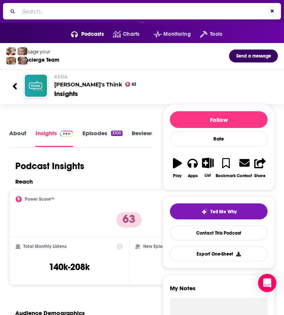
click at [204, 13] on input "Search..." at bounding box center [143, 11] width 249 height 12
paste input "KJZZ The Show"
type input "KJZZ The Show"
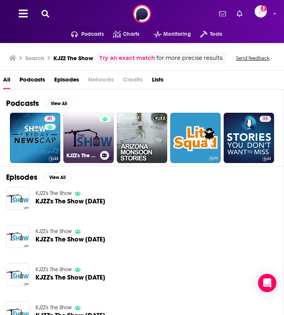
click at [85, 129] on link "KJZZ's The Show" at bounding box center [88, 138] width 50 height 50
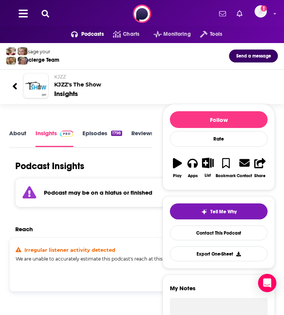
click at [50, 11] on button at bounding box center [45, 14] width 12 height 9
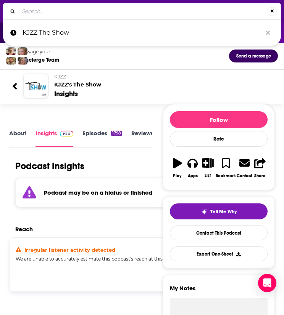
type input "KPL Podcast"
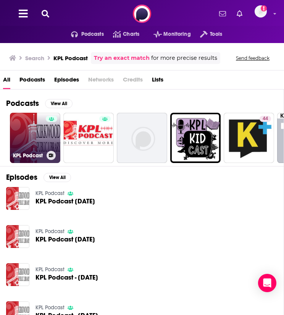
click at [24, 132] on link "KPL Podcast" at bounding box center [35, 138] width 50 height 50
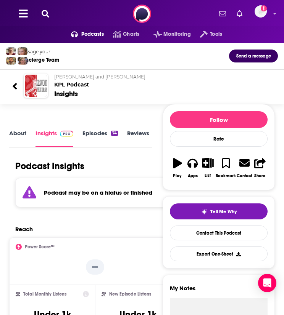
scroll to position [1, 0]
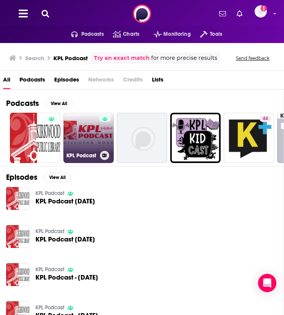
click at [72, 141] on link "KPL Podcast" at bounding box center [88, 138] width 50 height 50
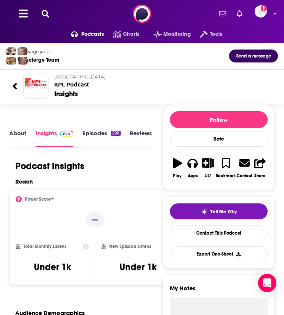
click at [47, 12] on icon at bounding box center [46, 14] width 8 height 8
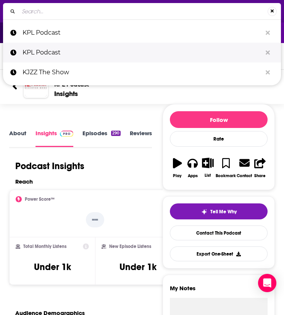
type input "Late Night with [PERSON_NAME] Podcast"
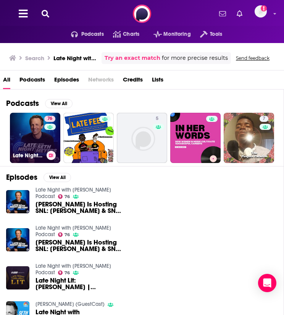
click at [41, 141] on link "76 Late Night with Seth Meyers Podcast" at bounding box center [35, 138] width 50 height 50
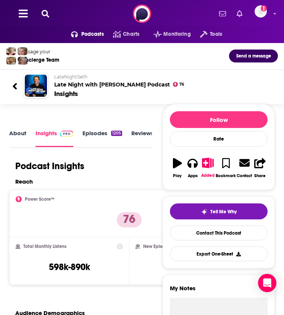
click at [49, 14] on icon at bounding box center [46, 14] width 8 height 8
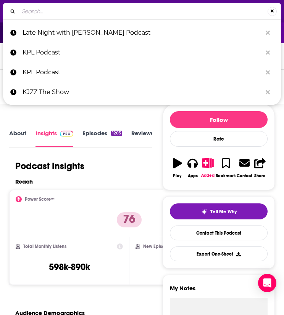
type input "KQED"
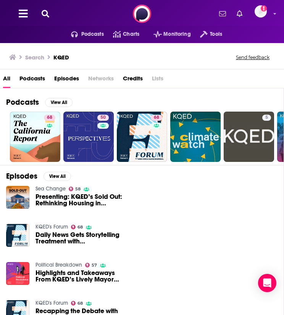
click at [40, 10] on button at bounding box center [45, 14] width 12 height 9
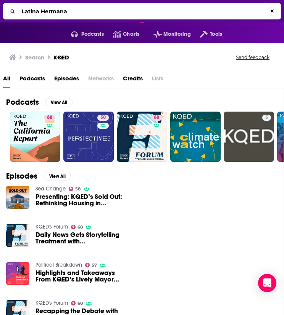
type input "Latina Hermana"
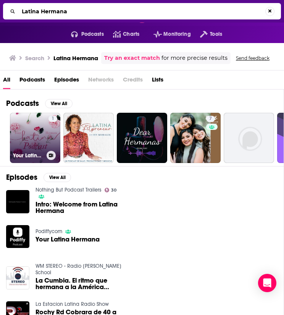
click at [40, 137] on link "1 Your Latina Hermana" at bounding box center [35, 138] width 50 height 50
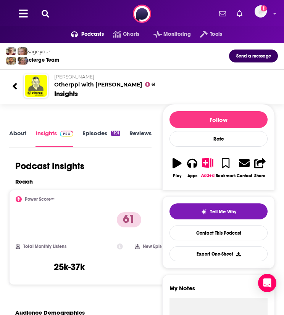
click at [49, 16] on icon at bounding box center [46, 14] width 8 height 8
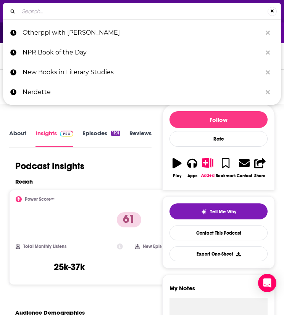
type input "Overdue"
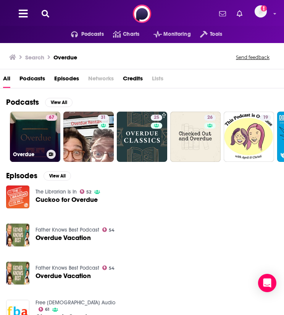
click at [28, 143] on link "67 Overdue" at bounding box center [35, 137] width 50 height 50
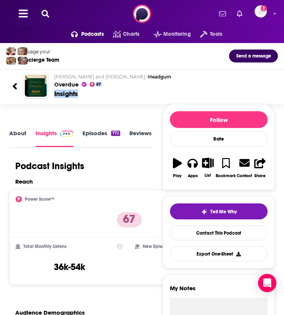
drag, startPoint x: 79, startPoint y: 105, endPoint x: 84, endPoint y: 84, distance: 21.5
click at [84, 84] on div "Message your Concierge Team Send a message Andrew Cunningham and Craig Getting …" at bounding box center [142, 76] width 284 height 67
drag, startPoint x: 84, startPoint y: 84, endPoint x: 82, endPoint y: 106, distance: 21.8
click at [82, 106] on div "Message your Concierge Team Send a message Andrew Cunningham and Craig Getting …" at bounding box center [142, 76] width 284 height 67
click at [45, 17] on icon at bounding box center [46, 14] width 8 height 8
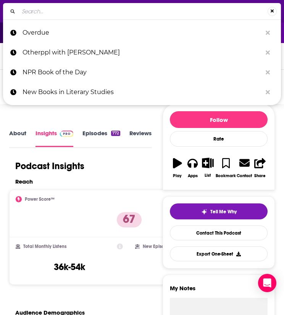
type input "Page 50 Podcast"
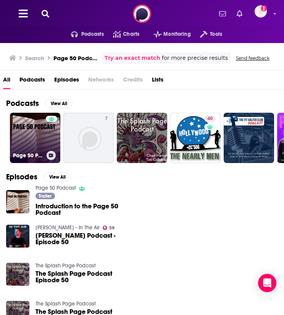
click at [34, 128] on link "Page 50 Podcast" at bounding box center [35, 138] width 50 height 50
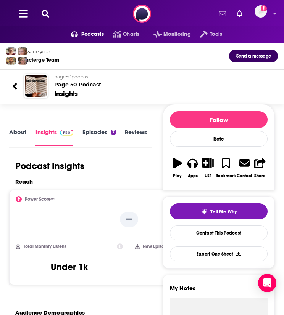
click at [44, 11] on icon at bounding box center [46, 14] width 8 height 8
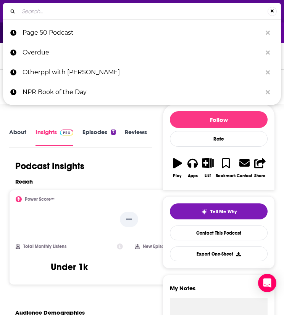
type input "Paseo Podcast: Sharing Puerto Rican Stories"
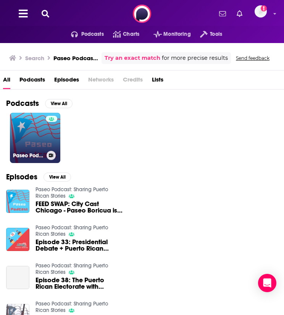
click at [30, 125] on link "Paseo Podcast: Sharing Puerto Rican Stories" at bounding box center [35, 138] width 50 height 50
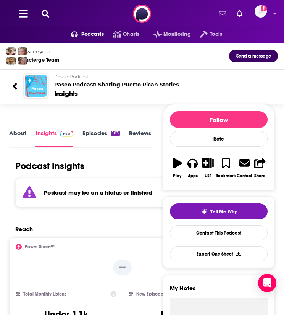
click at [42, 10] on icon at bounding box center [46, 14] width 8 height 8
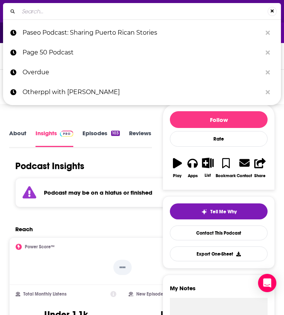
type input "Poncho Morado"
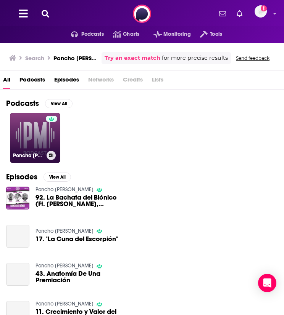
click at [27, 138] on link "Poncho Morado" at bounding box center [35, 138] width 50 height 50
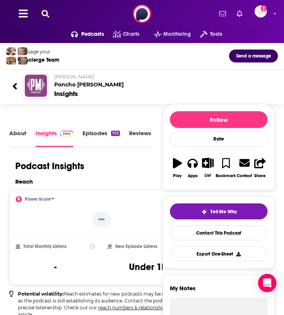
click at [23, 138] on link "About" at bounding box center [17, 138] width 17 height 17
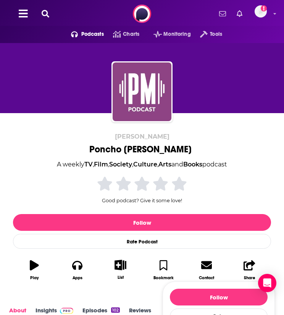
click at [48, 10] on icon at bounding box center [46, 14] width 8 height 8
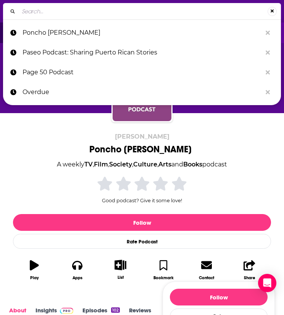
type input "Pop Fiction Women"
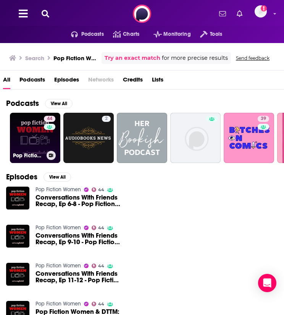
click at [27, 151] on div "Pop Fiction Women" at bounding box center [35, 155] width 44 height 9
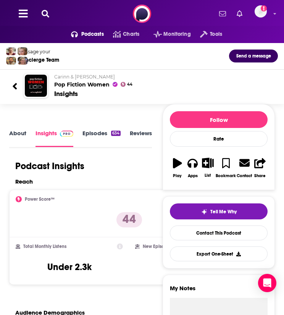
click at [40, 12] on button at bounding box center [45, 14] width 12 height 9
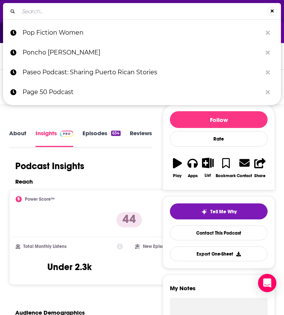
type input "Professional Book Nerds"
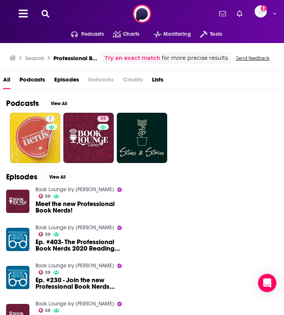
click at [54, 227] on link "Book Lounge by Libby" at bounding box center [74, 228] width 79 height 6
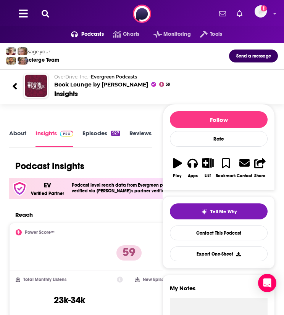
click at [42, 17] on icon at bounding box center [46, 14] width 8 height 8
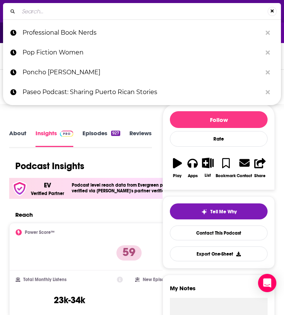
type input "Project 25"
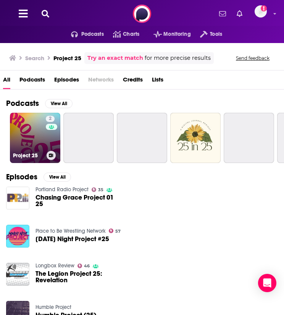
click at [38, 146] on link "2 Project 25" at bounding box center [35, 138] width 50 height 50
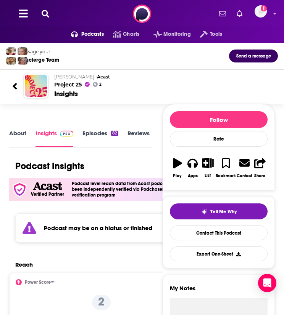
click at [97, 141] on link "Episodes 82" at bounding box center [100, 138] width 36 height 17
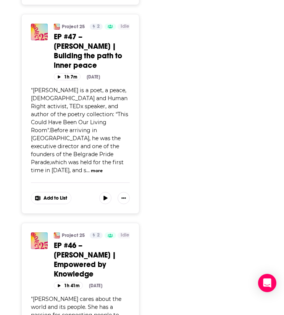
scroll to position [4992, 0]
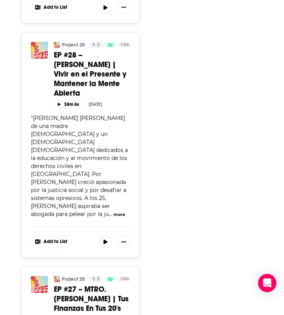
scroll to position [9957, 0]
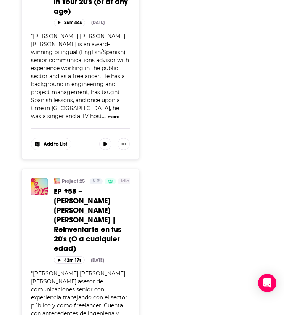
scroll to position [0, 0]
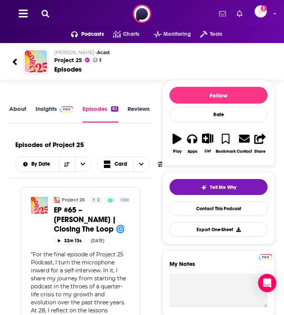
click at [49, 108] on link "Insights" at bounding box center [54, 114] width 38 height 18
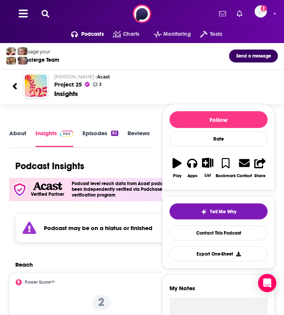
click at [40, 10] on button at bounding box center [45, 14] width 12 height 9
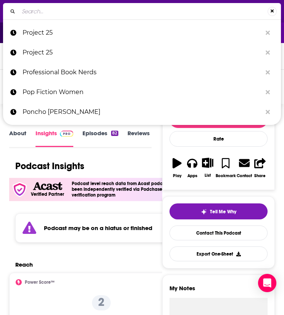
type input "Queering Reality with Elizabeth Earley"
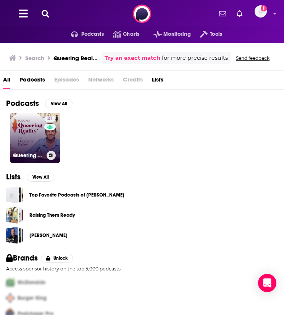
click at [34, 120] on link "21 Queering Reality Podcast" at bounding box center [35, 138] width 50 height 50
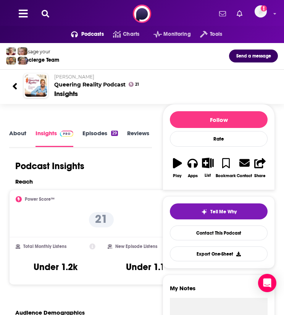
click at [42, 16] on icon at bounding box center [46, 14] width 8 height 8
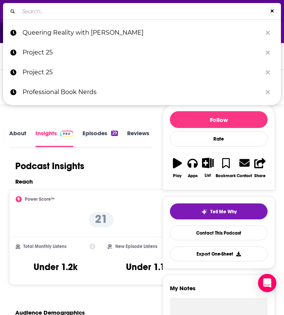
type input "Radio Cachimbona"
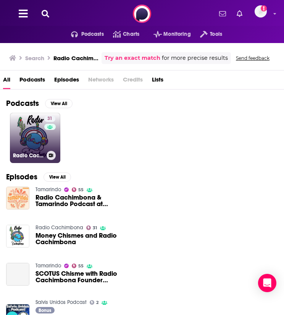
click at [36, 140] on link "31 Radio Cachimbona" at bounding box center [35, 138] width 50 height 50
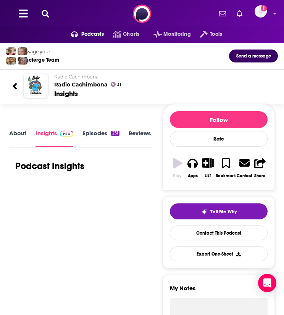
click at [15, 137] on link "About" at bounding box center [17, 138] width 17 height 17
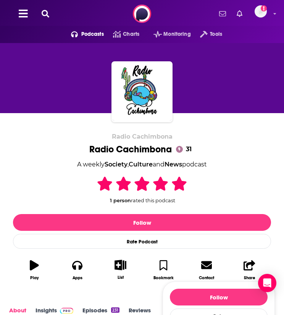
scroll to position [174, 0]
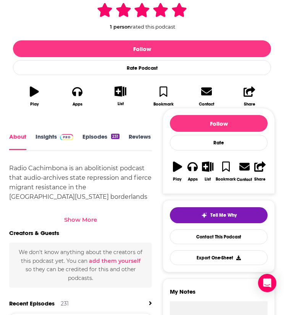
click at [93, 139] on link "Episodes 231" at bounding box center [100, 141] width 37 height 17
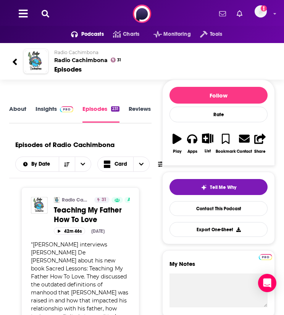
click at [40, 108] on link "Insights" at bounding box center [54, 114] width 38 height 18
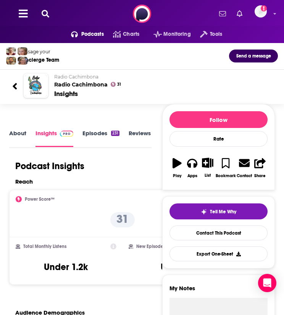
click at [53, 14] on div "Podcasts Charts Monitoring Tools For Business For Podcasters More Add a profile…" at bounding box center [142, 13] width 284 height 27
click at [47, 13] on icon at bounding box center [46, 14] width 8 height 8
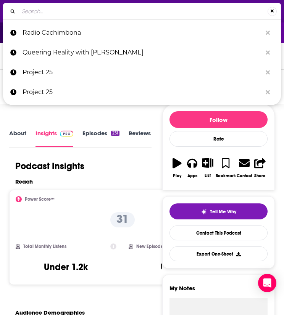
type input "Read the Damn Book"
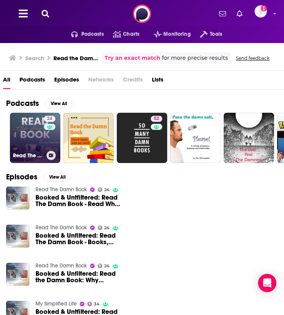
click at [35, 130] on link "24 Read The Damn Book" at bounding box center [35, 138] width 50 height 50
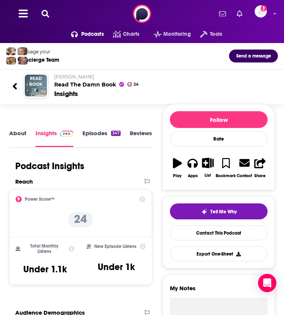
click at [50, 10] on button at bounding box center [45, 14] width 12 height 9
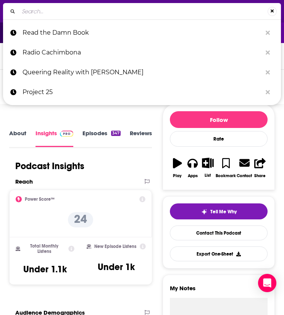
type input "Radio Times"
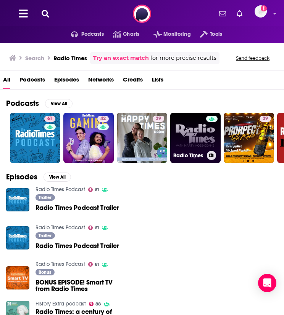
click at [194, 125] on link "Radio Times" at bounding box center [195, 138] width 50 height 50
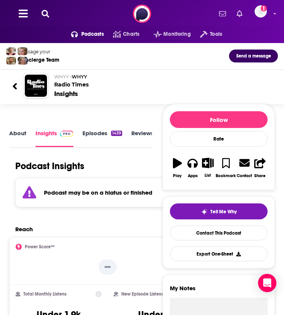
click at [49, 16] on button at bounding box center [45, 14] width 12 height 9
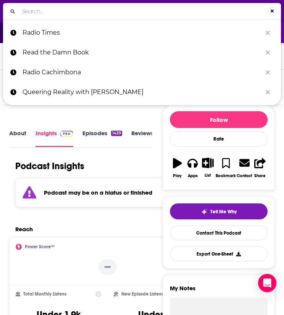
type input "Reading the Room Podcast"
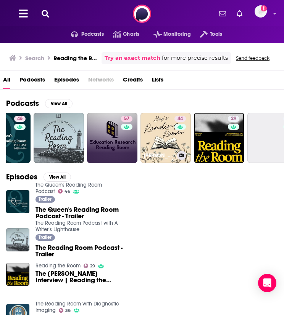
scroll to position [0, 84]
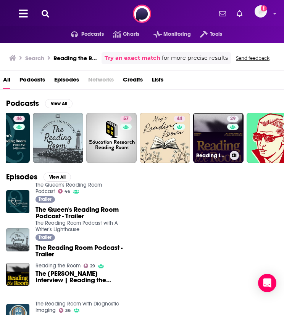
click at [218, 136] on link "29 Reading the Room" at bounding box center [218, 138] width 50 height 50
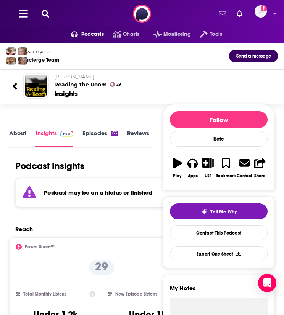
click at [47, 13] on icon at bounding box center [46, 14] width 8 height 8
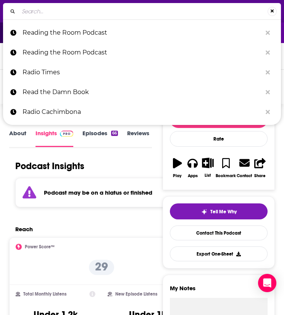
type input "Reset with Sasha-Ann Simons (WBEZ Chicago)"
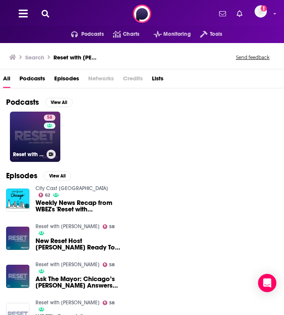
click at [27, 146] on link "58 Reset with Sasha-Ann Simons" at bounding box center [35, 137] width 50 height 50
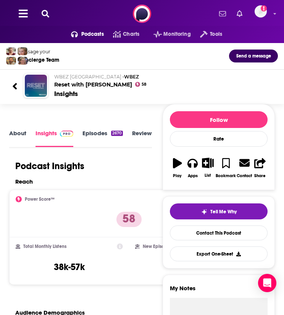
click at [48, 11] on icon at bounding box center [46, 14] width 8 height 8
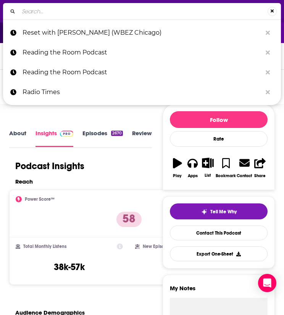
type input "Script Apart with Al Horner"
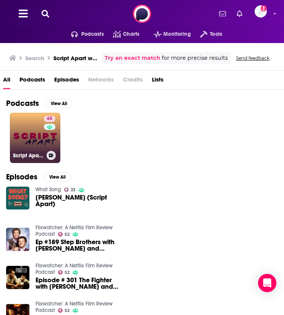
click at [43, 149] on link "65 Script Apart with Al Horner" at bounding box center [35, 138] width 50 height 50
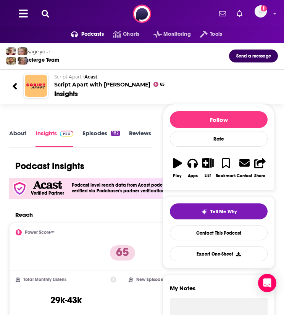
click at [51, 12] on button at bounding box center [45, 14] width 12 height 9
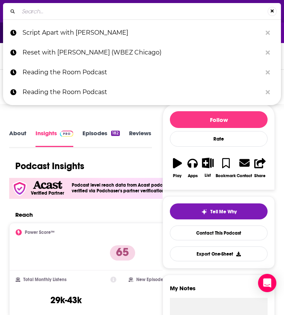
type input "Slate Books"
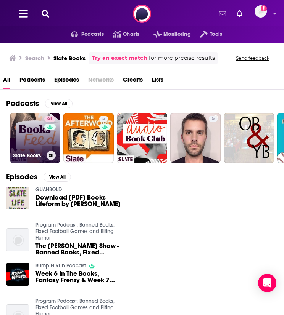
click at [26, 127] on link "61 Slate Books" at bounding box center [35, 138] width 50 height 50
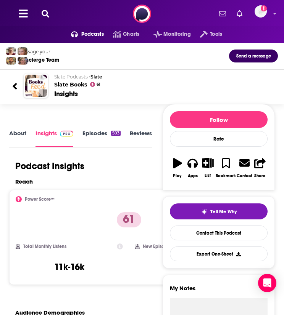
click at [38, 18] on div "Podcasts Charts Monitoring Tools For Business For Podcasters More Add a profile…" at bounding box center [142, 13] width 284 height 27
click at [49, 13] on icon at bounding box center [46, 14] width 8 height 8
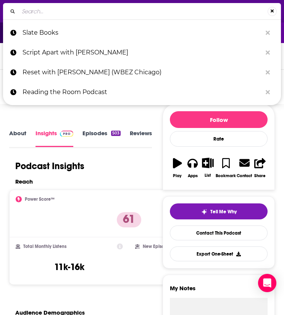
type input "Song Exploder"
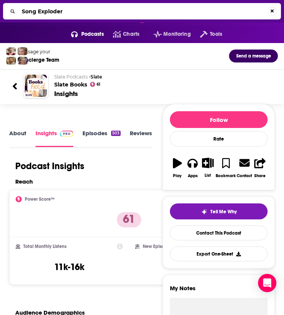
click at [49, 13] on input "Song Exploder" at bounding box center [143, 11] width 249 height 12
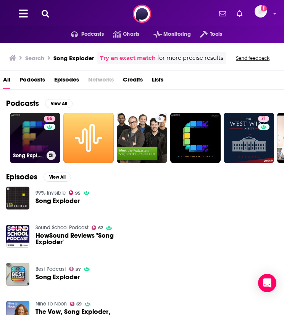
click at [18, 128] on link "86 Song Exploder" at bounding box center [35, 138] width 50 height 50
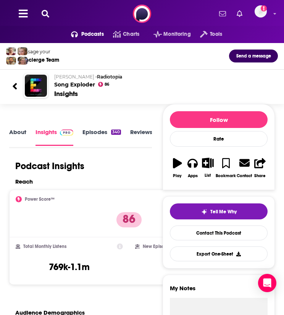
click at [30, 7] on div "Podcasts Charts Monitoring Tools For Business For Podcasters More Add a profile…" at bounding box center [142, 13] width 284 height 27
click at [46, 14] on icon at bounding box center [46, 14] width 8 height 8
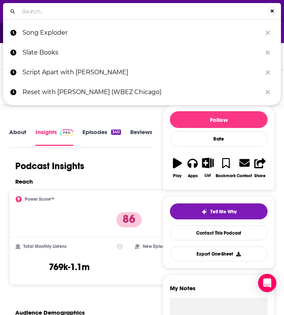
type input "Speaking in Tongues Podcast"
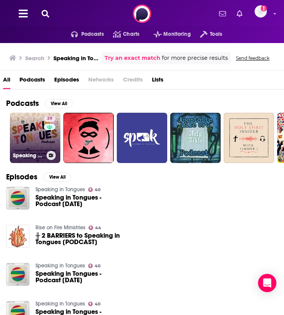
click at [34, 132] on link "39 Speaking Tongues Podcast: Celebrating Voices, Stories, and Flavors From Arou…" at bounding box center [35, 138] width 50 height 50
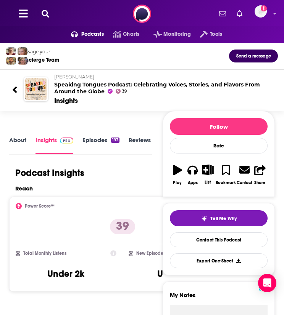
click at [47, 16] on icon at bounding box center [46, 14] width 8 height 8
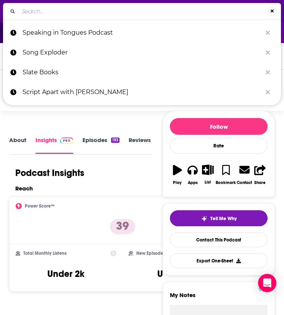
type input "Spirits: Mythology, Legends, & Folklore"
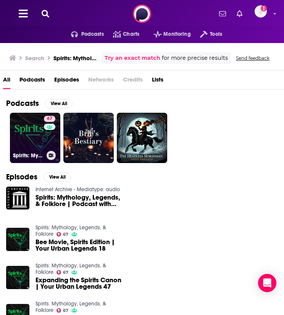
click at [18, 135] on link "67 Spirits: Mythology, Legends, & Folklore" at bounding box center [35, 138] width 50 height 50
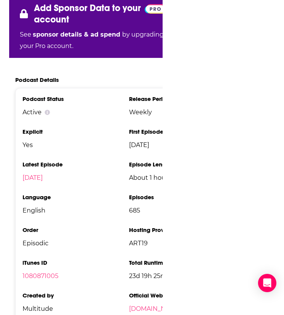
scroll to position [1548, 0]
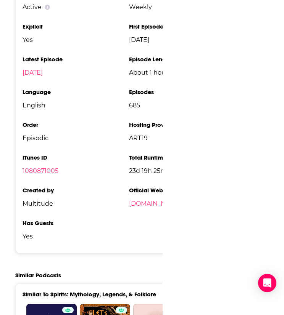
type input "https://www.podchaser.com/podcasts/speaking-tongues-podcast-celeb-903202"
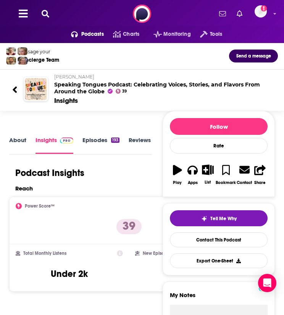
click at [45, 10] on button at bounding box center [45, 14] width 12 height 9
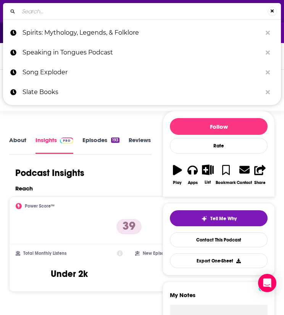
type input "Take Two"
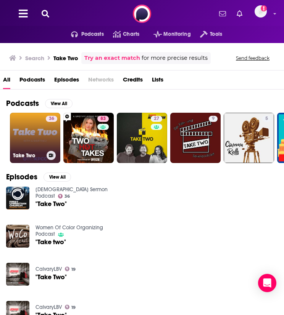
click at [31, 119] on link "36 Take Two" at bounding box center [35, 138] width 50 height 50
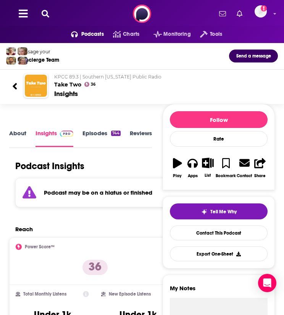
click at [39, 12] on button at bounding box center [45, 14] width 12 height 9
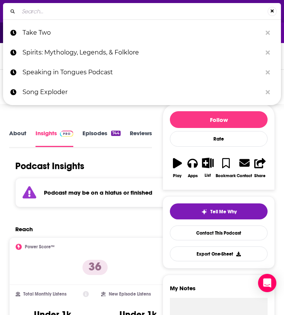
type input "Tamarindo"
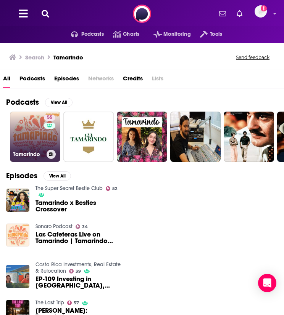
click at [18, 124] on link "55 Tamarindo" at bounding box center [35, 137] width 50 height 50
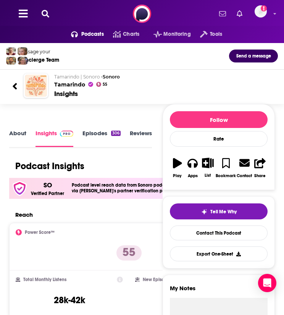
click at [42, 11] on icon at bounding box center [46, 14] width 8 height 8
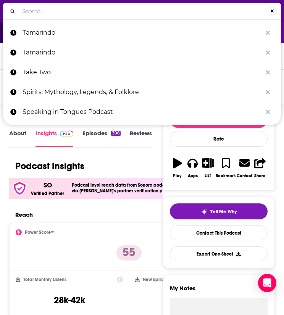
type input "The Artist's Statement"
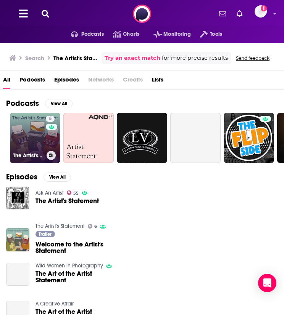
click at [37, 143] on link "6 The Artist's Statement" at bounding box center [35, 138] width 50 height 50
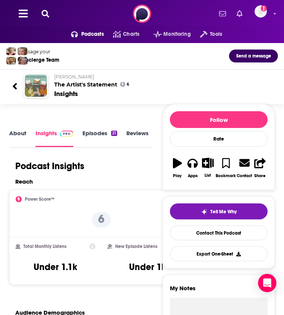
click at [45, 17] on icon at bounding box center [46, 14] width 8 height 8
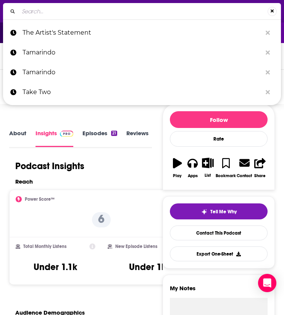
type input "The Avid Reader Show"
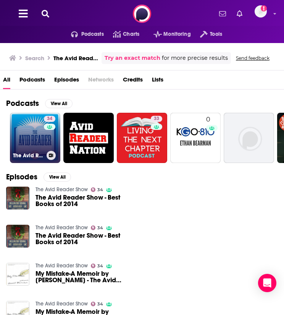
click at [27, 141] on link "34 The Avid Reader Show" at bounding box center [35, 138] width 50 height 50
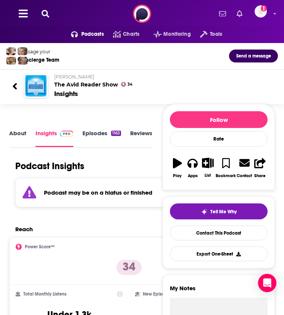
click at [47, 8] on div "Podcasts Charts Monitoring Tools For Business For Podcasters More Add a profile…" at bounding box center [142, 13] width 284 height 27
click at [48, 11] on icon at bounding box center [46, 14] width 8 height 8
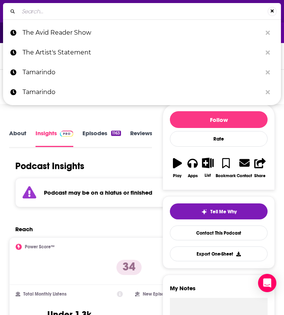
type input "The Bakari Sellers Podcast"
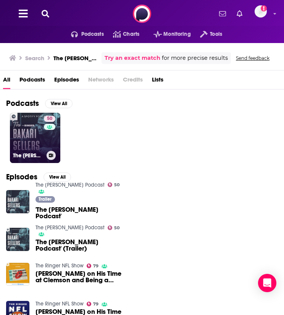
click at [30, 138] on link "50 The Bakari Sellers Podcast" at bounding box center [35, 138] width 50 height 50
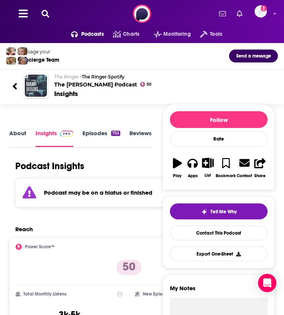
click at [47, 13] on icon at bounding box center [46, 14] width 8 height 8
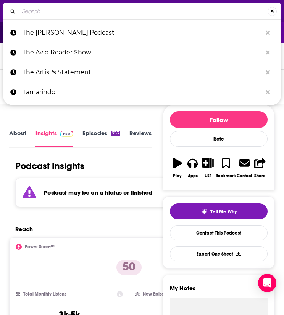
type input "The Book Case"
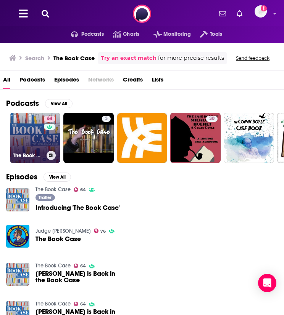
click at [22, 136] on link "64 The Book Case" at bounding box center [35, 138] width 50 height 50
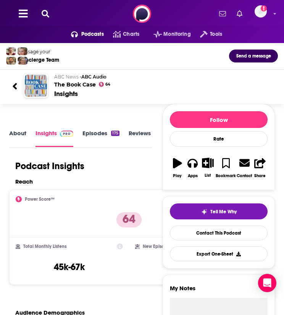
click at [48, 15] on icon at bounding box center [46, 14] width 8 height 8
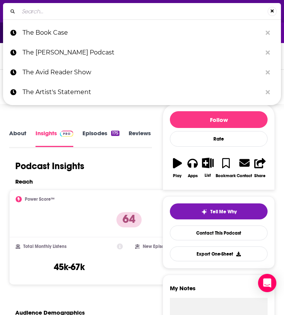
type input "The Currently Reading Podcast"
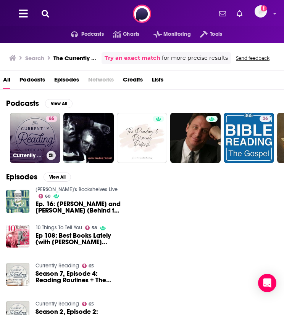
click at [39, 149] on link "65 Currently Reading" at bounding box center [35, 138] width 50 height 50
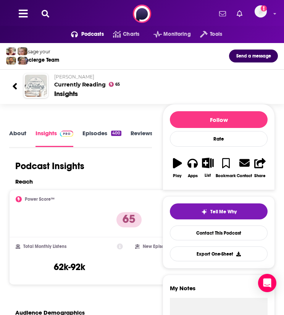
click at [47, 9] on div "Podcasts Charts Monitoring Tools For Business For Podcasters More Add a profile…" at bounding box center [142, 13] width 284 height 27
click at [48, 18] on button at bounding box center [45, 14] width 12 height 9
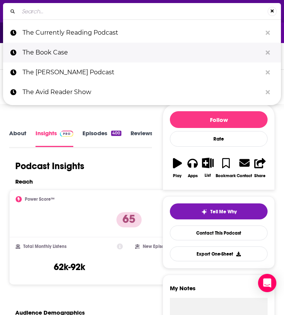
type input "The Daily Beast Podcast"
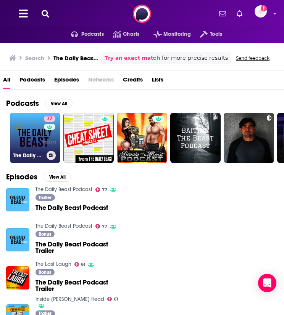
click at [35, 125] on link "77 The Daily Beast Podcast" at bounding box center [35, 138] width 50 height 50
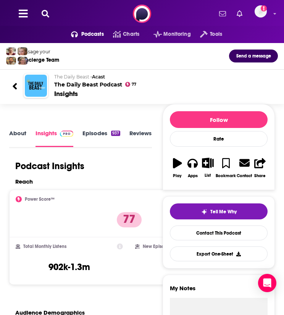
click at [47, 12] on icon at bounding box center [46, 14] width 8 height 8
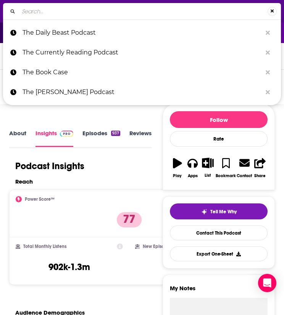
type input "The Freedom Takes"
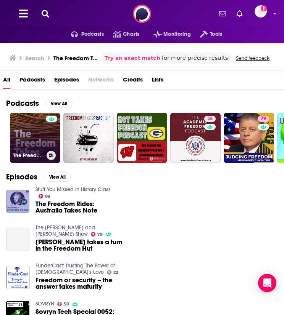
click at [53, 138] on div at bounding box center [51, 133] width 11 height 35
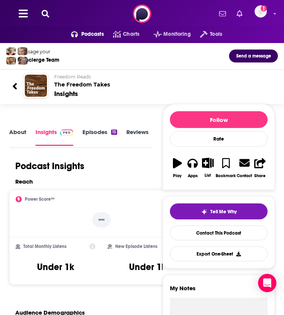
click at [43, 13] on icon at bounding box center [46, 14] width 8 height 8
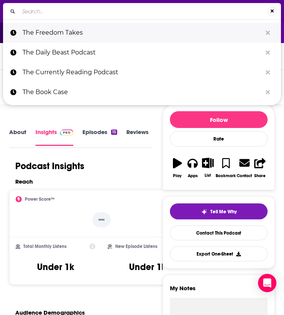
type input "The Geek's Guide to the Galaxy"
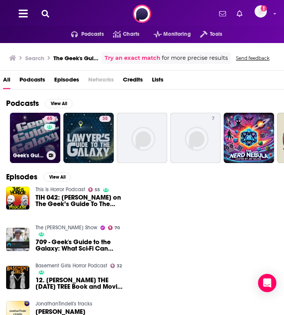
click at [34, 134] on link "65 Geek's Guide to the Galaxy - A Science Fiction Podcast" at bounding box center [35, 138] width 50 height 50
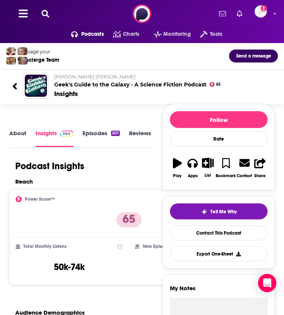
click at [43, 16] on icon at bounding box center [46, 14] width 8 height 8
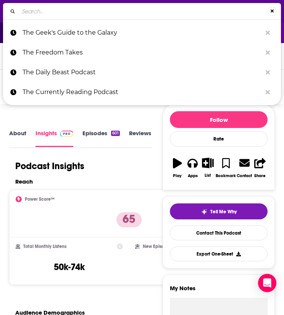
type input "The Graham Norton Book Club"
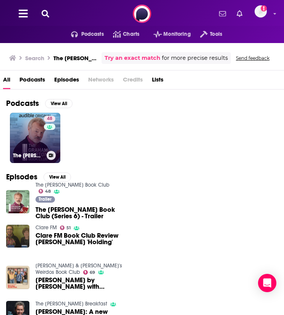
click at [32, 155] on h3 "The Graham Norton Book Club" at bounding box center [28, 155] width 30 height 6
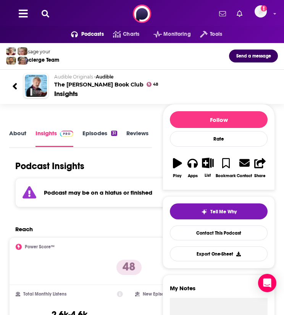
click at [47, 18] on div "Podcasts Charts Monitoring Tools For Business For Podcasters More Add a profile…" at bounding box center [142, 13] width 284 height 27
click at [46, 16] on icon at bounding box center [46, 14] width 8 height 8
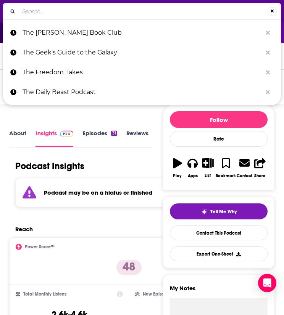
type input "The Granta Podcast"
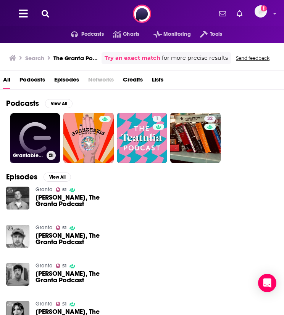
click at [36, 128] on link "Grantable Podcast" at bounding box center [35, 138] width 50 height 50
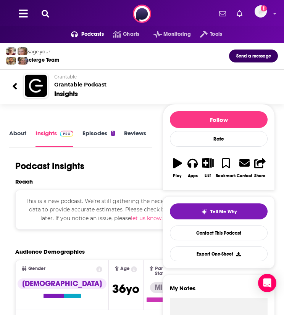
click at [44, 11] on icon at bounding box center [46, 14] width 8 height 8
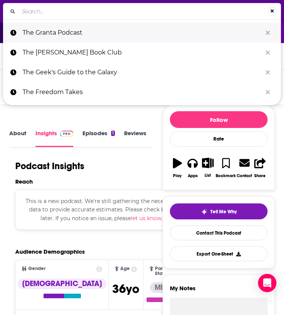
type input "The Gray Area with Sean Illing"
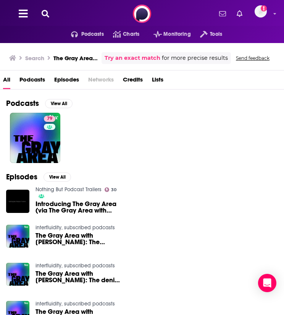
click at [87, 23] on div "Podcasts Charts Monitoring Tools For Business For Podcasters More Add a profile…" at bounding box center [142, 13] width 284 height 27
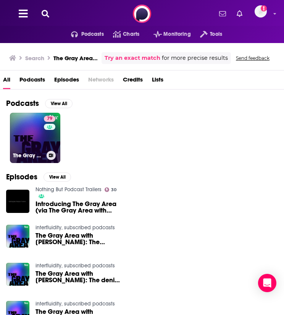
click at [28, 144] on link "79 The Gray Area with Sean Illing" at bounding box center [35, 138] width 50 height 50
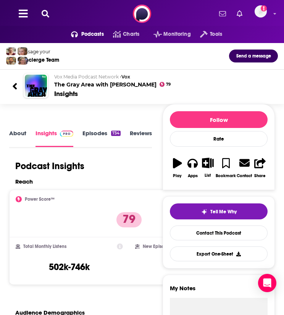
click at [47, 7] on div "Podcasts Charts Monitoring Tools For Business For Podcasters More Add a profile…" at bounding box center [142, 13] width 284 height 27
click at [48, 15] on icon at bounding box center [46, 14] width 8 height 8
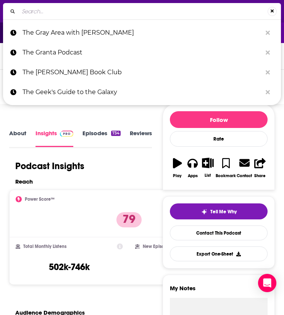
type input "The Latinness Podcast"
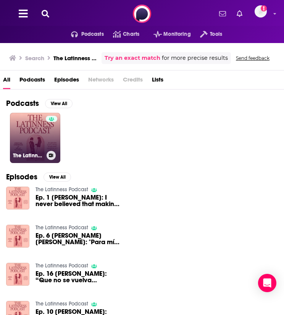
click at [35, 146] on link "The Latinness Podcast" at bounding box center [35, 138] width 50 height 50
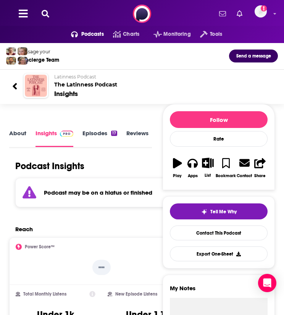
click at [44, 9] on div "Podcasts Charts Monitoring Tools For Business For Podcasters More Add a profile…" at bounding box center [142, 13] width 284 height 27
click at [44, 11] on icon at bounding box center [46, 14] width 8 height 8
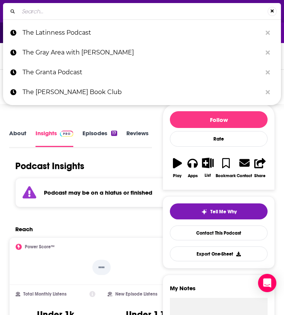
type input "The Maris Review"
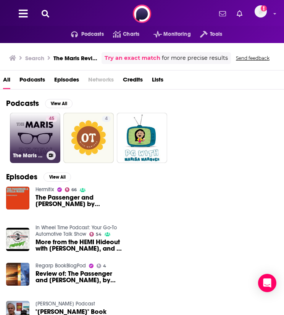
click at [43, 139] on link "45 The Maris Review" at bounding box center [35, 138] width 50 height 50
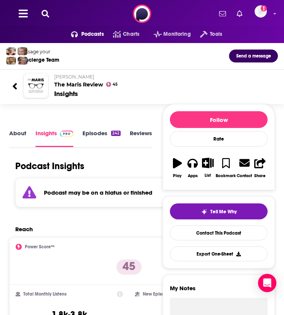
click at [46, 13] on icon at bounding box center [46, 14] width 8 height 8
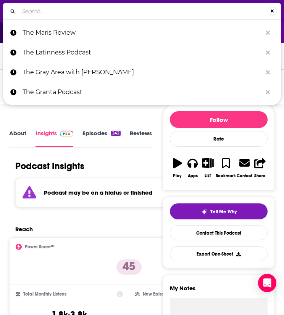
type input "The Nation Podcasts"
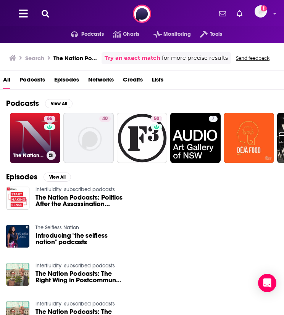
click at [33, 120] on link "66 The Nation Podcasts" at bounding box center [35, 138] width 50 height 50
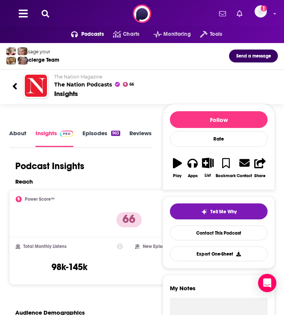
click at [49, 15] on button at bounding box center [45, 14] width 12 height 9
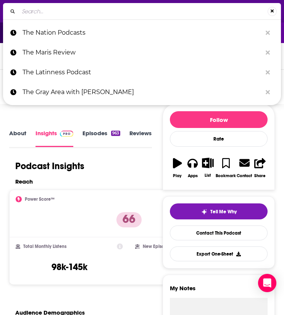
type input "The Scaredy Cats Horror Show"
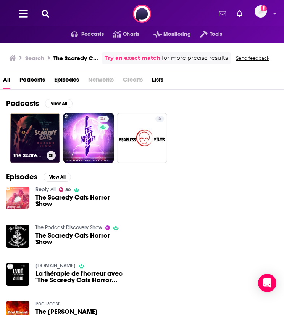
click at [37, 137] on link "The Scaredy Cats Horror Show" at bounding box center [35, 138] width 50 height 50
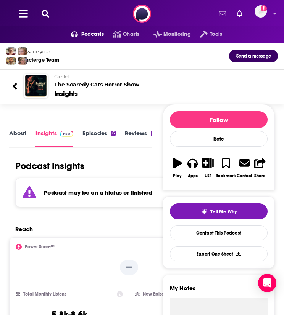
click at [44, 9] on div "Podcasts Charts Monitoring Tools For Business For Podcasters More Add a profile…" at bounding box center [142, 13] width 284 height 27
click at [47, 14] on icon at bounding box center [46, 14] width 8 height 8
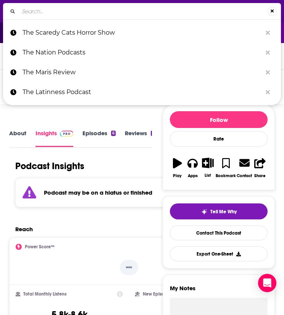
type input "The Seattle Public Library - Author Readings and Library Events"
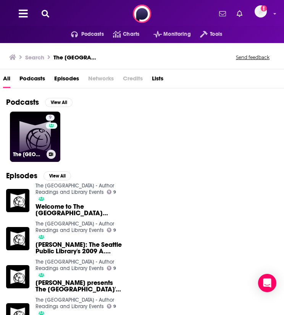
click at [19, 126] on link "9 The Seattle Public Library - Author Readings and Library Events" at bounding box center [35, 137] width 50 height 50
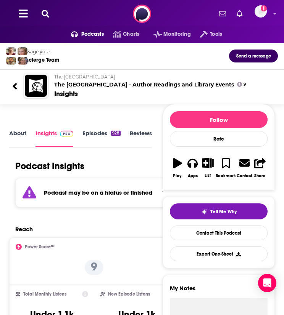
click at [48, 13] on icon at bounding box center [46, 14] width 8 height 8
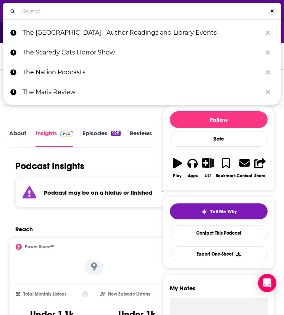
type input "The Source (Texas Public Radio)"
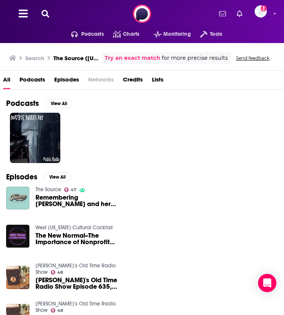
click at [47, 188] on link "The Source" at bounding box center [48, 189] width 26 height 6
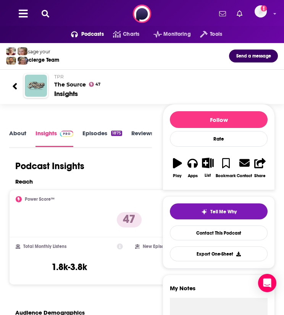
click at [48, 14] on icon at bounding box center [46, 14] width 8 height 8
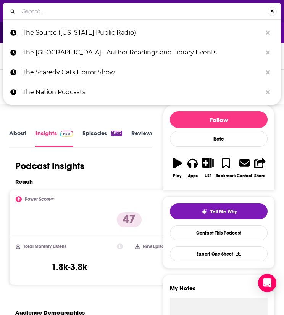
type input "The Thoughtful Bro"
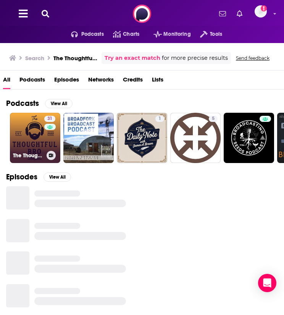
click at [33, 144] on link "31 The Thoughtful Bro" at bounding box center [35, 138] width 50 height 50
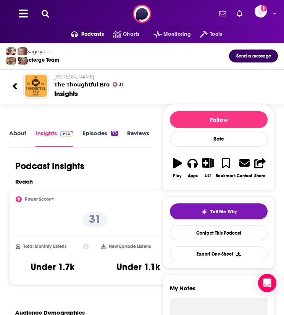
click at [48, 15] on icon at bounding box center [46, 14] width 8 height 8
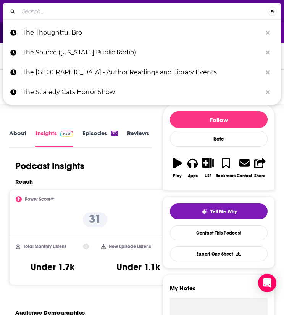
type input "The Uplifters"
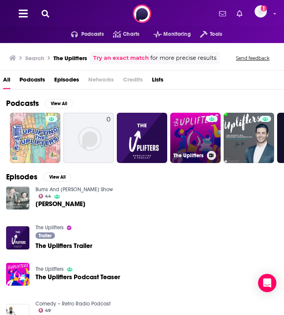
click at [203, 113] on link "The Uplifters" at bounding box center [195, 138] width 50 height 50
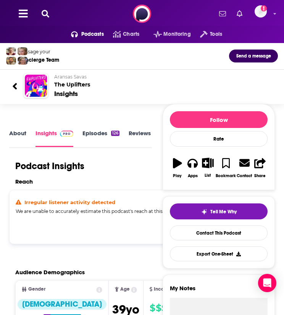
click at [49, 12] on button at bounding box center [45, 14] width 12 height 9
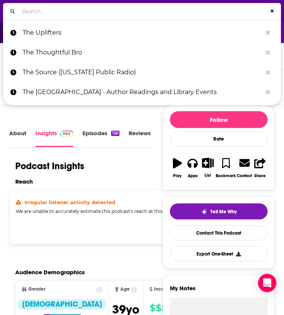
type input "This [DEMOGRAPHIC_DATA] Book Saved My Life"
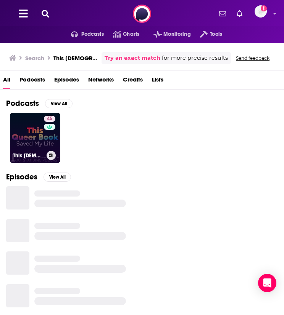
click at [32, 143] on link "45 This [DEMOGRAPHIC_DATA] Book Saved My Life" at bounding box center [35, 138] width 50 height 50
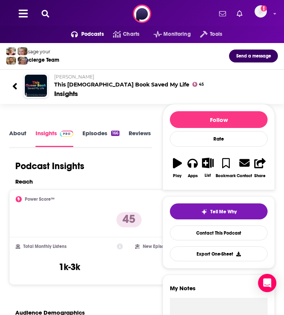
click at [46, 15] on icon at bounding box center [46, 14] width 8 height 8
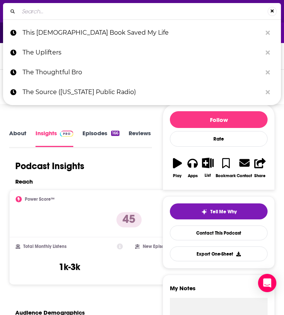
type input "Thoughts from a Page Podcast"
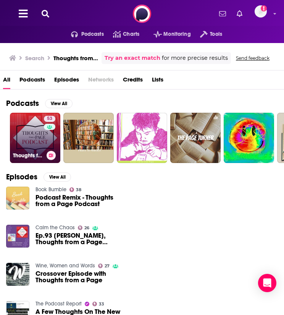
click at [32, 147] on link "53 Thoughts from a Page Podcast" at bounding box center [35, 138] width 50 height 50
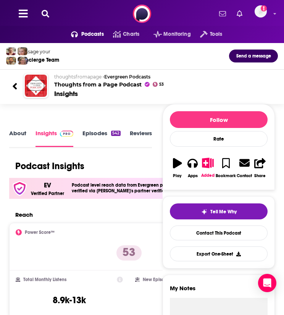
click at [47, 15] on icon at bounding box center [46, 14] width 8 height 8
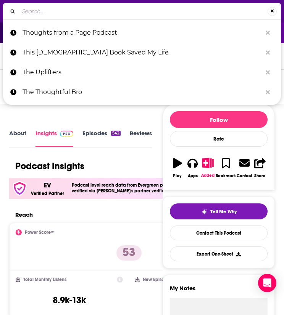
type input "Thresholds"
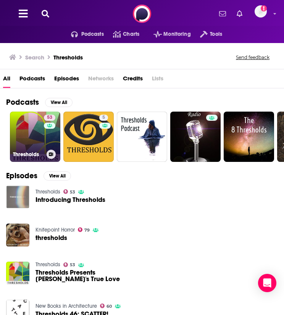
click at [40, 140] on link "53 Thresholds" at bounding box center [35, 137] width 50 height 50
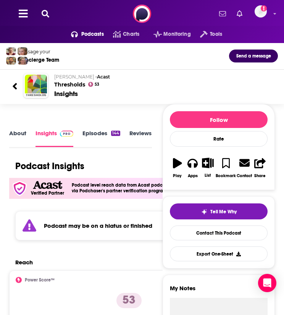
click at [47, 12] on icon at bounding box center [46, 14] width 8 height 8
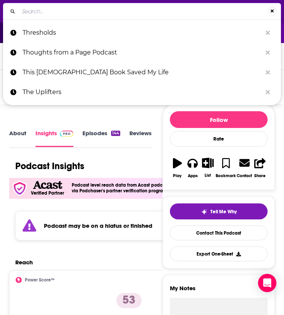
type input "Totally Booked with [PERSON_NAME]"
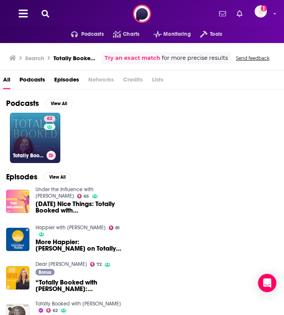
click at [38, 146] on link "62 Totally Booked with [PERSON_NAME]" at bounding box center [35, 138] width 50 height 50
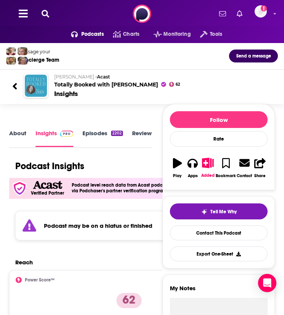
click at [47, 10] on icon at bounding box center [46, 14] width 8 height 8
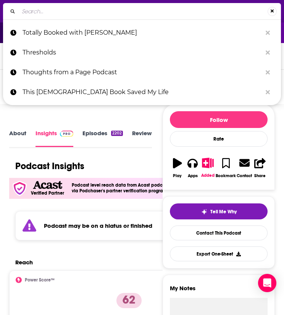
type input "Unbreakable Latina"
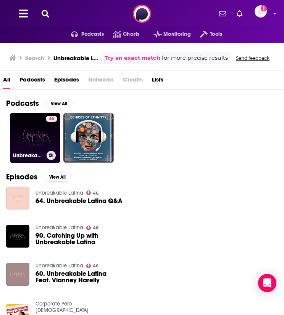
click at [47, 143] on div "46" at bounding box center [51, 133] width 11 height 35
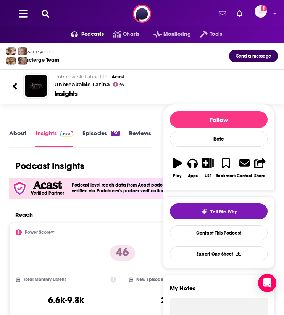
click at [20, 131] on link "About" at bounding box center [17, 138] width 17 height 17
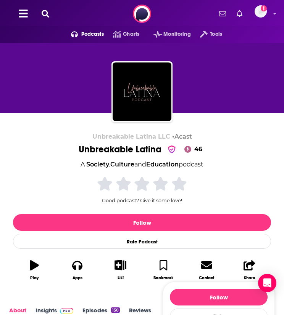
click at [48, 10] on button at bounding box center [45, 14] width 12 height 9
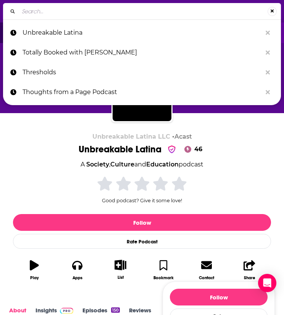
type input "Unofficial Book Club Podcast"
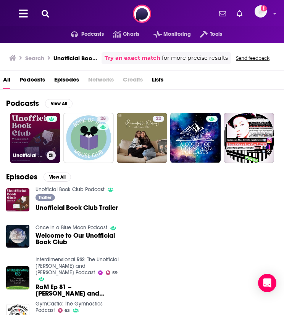
click at [30, 120] on link "Unofficial Book Club Podcast" at bounding box center [35, 138] width 50 height 50
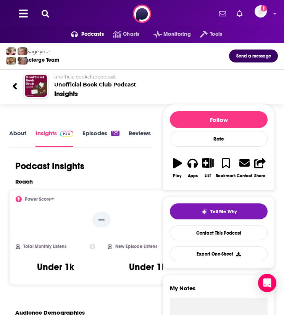
click at [52, 19] on div "Podcasts Charts Monitoring Tools For Business For Podcasters More Add a profile…" at bounding box center [142, 13] width 284 height 27
click at [48, 16] on icon at bounding box center [46, 14] width 8 height 8
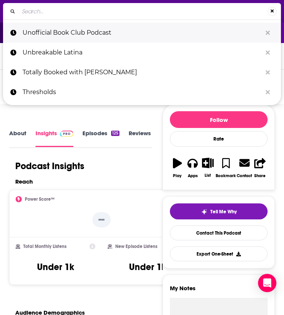
type input "Vulgar Geniuses"
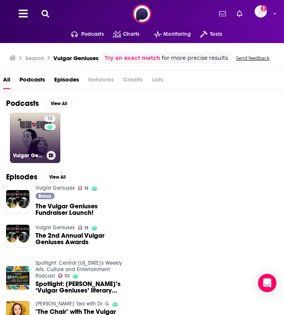
click at [20, 131] on link "13 Vulgar Geniuses" at bounding box center [35, 138] width 50 height 50
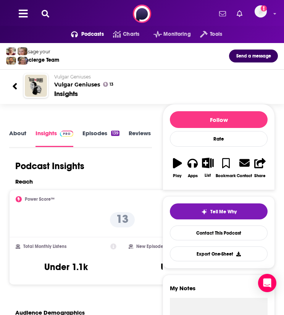
click at [47, 12] on icon at bounding box center [46, 14] width 8 height 8
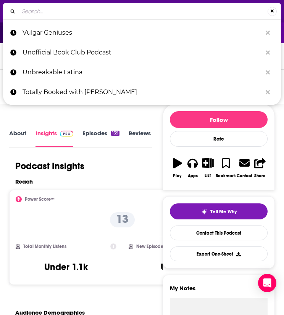
type input "WABE NPR"
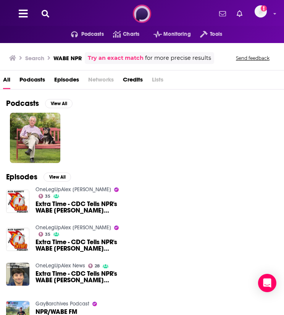
click at [137, 11] on img at bounding box center [142, 14] width 18 height 18
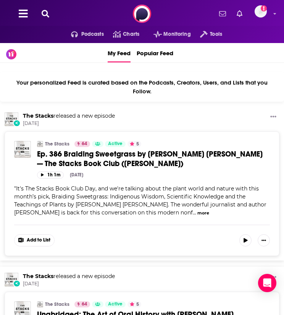
click at [47, 15] on icon at bounding box center [46, 14] width 8 height 8
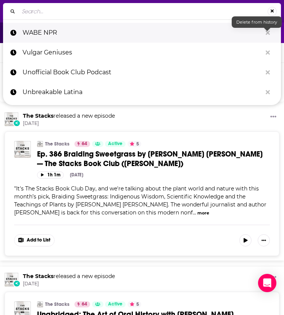
click at [268, 30] on icon "Search..." at bounding box center [267, 33] width 4 height 6
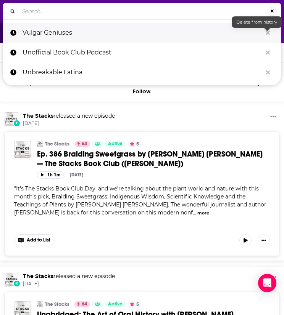
click at [268, 30] on icon "Search..." at bounding box center [267, 33] width 4 height 6
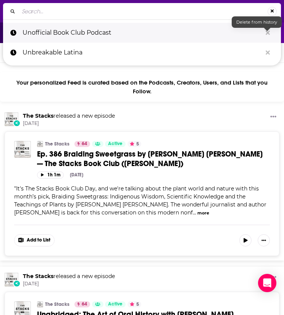
click at [268, 30] on icon "Search..." at bounding box center [267, 33] width 4 height 6
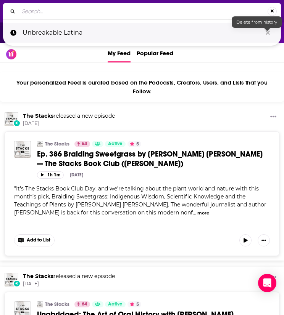
click at [268, 30] on icon "Search..." at bounding box center [267, 33] width 4 height 6
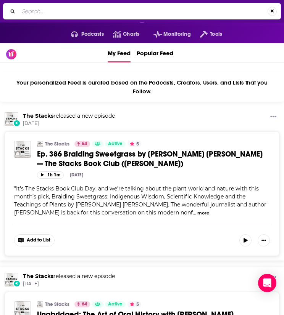
click at [217, 13] on input "Search..." at bounding box center [143, 11] width 249 height 12
click at [270, 13] on button "Search..." at bounding box center [271, 11] width 9 height 9
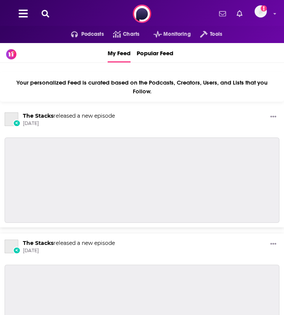
click at [44, 11] on icon at bounding box center [46, 14] width 8 height 8
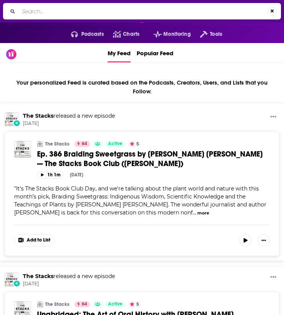
click at [40, 14] on input "Search..." at bounding box center [143, 11] width 249 height 12
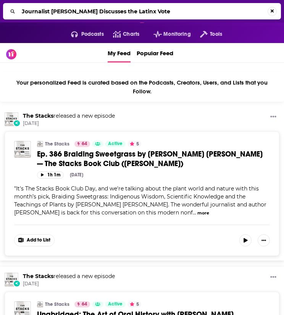
type input "Journalist [PERSON_NAME] Discusses the Latinx Vote"
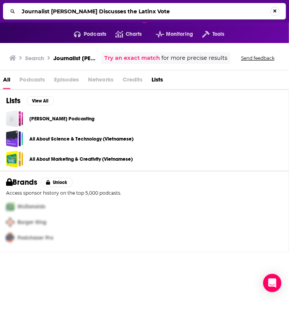
click at [274, 12] on button "Search..." at bounding box center [275, 11] width 9 height 9
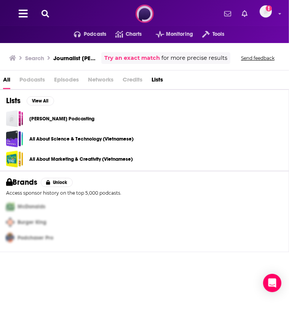
click at [143, 16] on img at bounding box center [145, 14] width 18 height 18
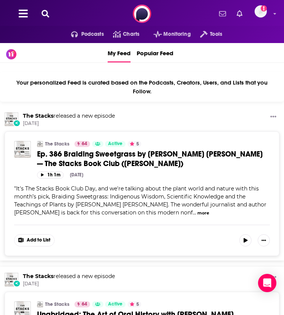
click at [46, 13] on icon at bounding box center [46, 14] width 8 height 8
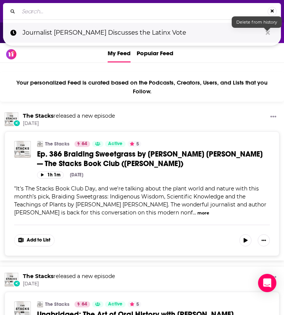
click at [266, 31] on icon "Search..." at bounding box center [267, 32] width 4 height 4
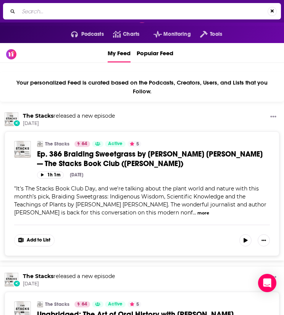
click at [187, 13] on input "Search..." at bounding box center [143, 11] width 249 height 12
type input "amanpour and company"
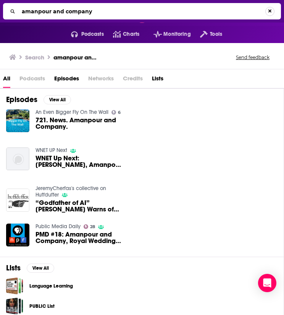
click at [270, 12] on button "Search..." at bounding box center [269, 11] width 9 height 9
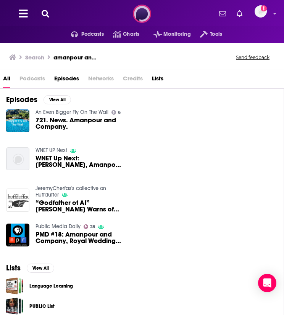
click at [144, 11] on img at bounding box center [142, 14] width 18 height 18
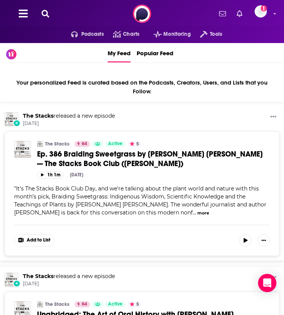
click at [44, 11] on icon at bounding box center [46, 14] width 8 height 8
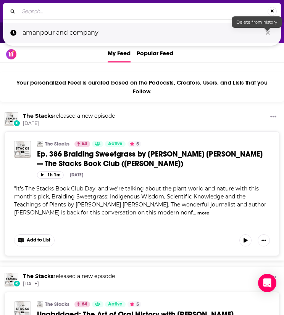
click at [268, 33] on icon "Search..." at bounding box center [267, 32] width 4 height 4
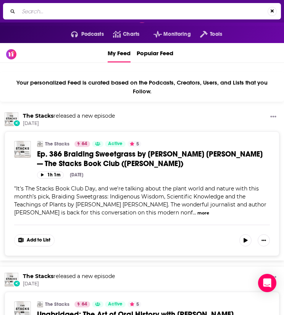
click at [69, 4] on div "Search..." at bounding box center [142, 11] width 278 height 16
click at [62, 10] on input "Search..." at bounding box center [143, 11] width 249 height 12
paste input "Was It Chance?"
type input "Was It Chance?"
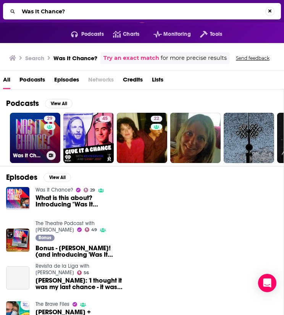
click at [22, 141] on link "29 Was It Chance?" at bounding box center [35, 138] width 50 height 50
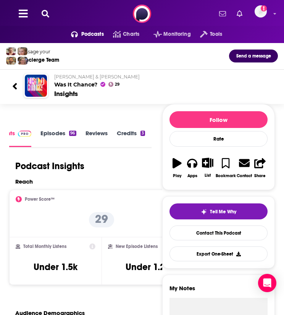
click at [45, 14] on icon at bounding box center [46, 14] width 8 height 8
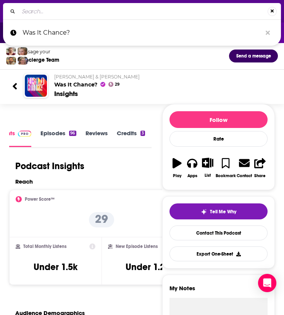
type input "What A Day"
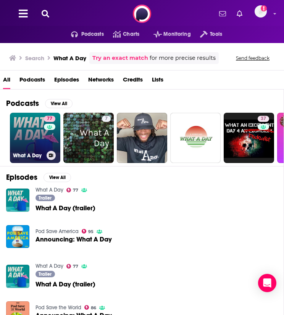
click at [31, 128] on link "77 What A Day" at bounding box center [35, 138] width 50 height 50
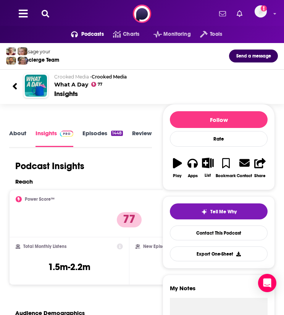
click at [46, 10] on icon at bounding box center [46, 14] width 8 height 8
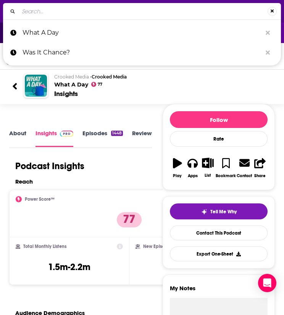
type input "Why Is This Happening? The [PERSON_NAME] Podcast"
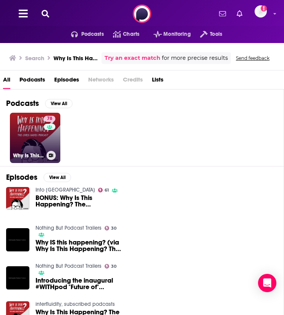
click at [30, 138] on link "78 Why Is This Happening? The [PERSON_NAME] Podcast" at bounding box center [35, 138] width 50 height 50
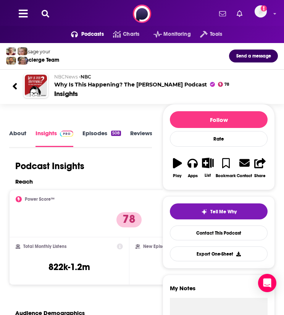
click at [43, 13] on icon at bounding box center [46, 14] width 8 height 8
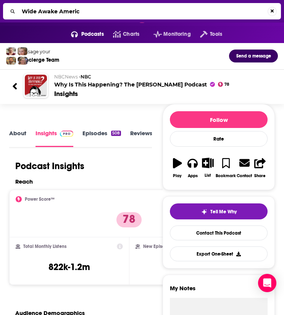
type input "Wide Awake America"
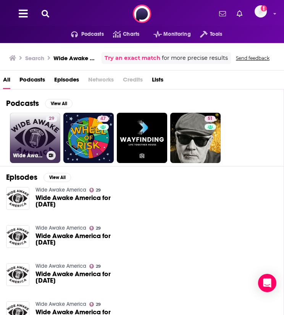
click at [30, 140] on link "29 Wide Awake America" at bounding box center [35, 138] width 50 height 50
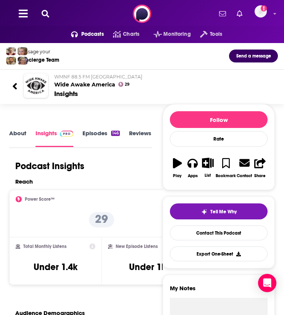
click at [42, 13] on icon at bounding box center [46, 14] width 8 height 8
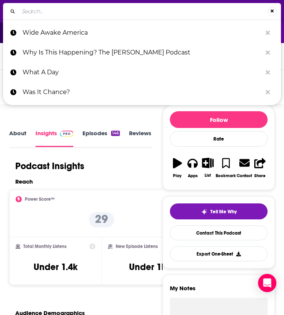
type input "Wild Precious Life"
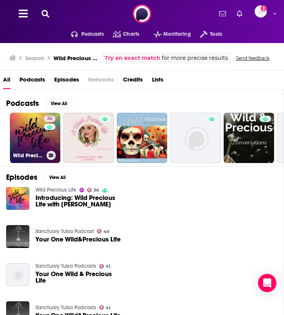
click at [29, 129] on link "36 Wild Precious Life" at bounding box center [35, 138] width 50 height 50
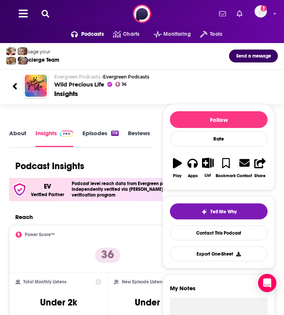
click at [46, 10] on icon at bounding box center [46, 14] width 8 height 8
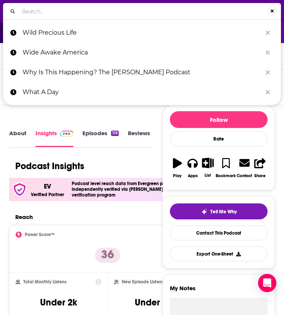
type input "Write-Minded"
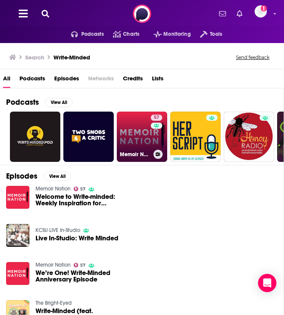
click at [130, 141] on link "57 Memoir Nation" at bounding box center [142, 137] width 50 height 50
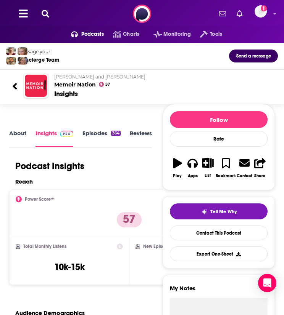
click at [47, 15] on icon at bounding box center [46, 14] width 8 height 8
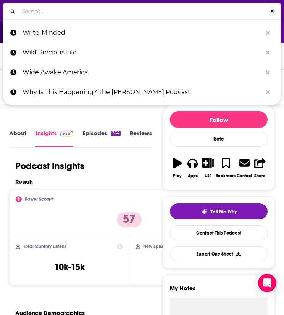
click at [47, 15] on input "Search..." at bounding box center [143, 11] width 249 height 12
type input "Writer's Bone"
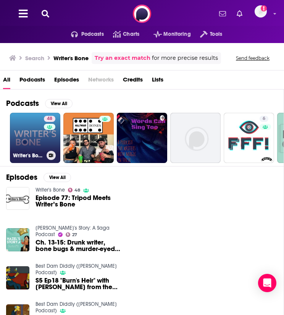
click at [14, 122] on link "48 Writer's Bone" at bounding box center [35, 138] width 50 height 50
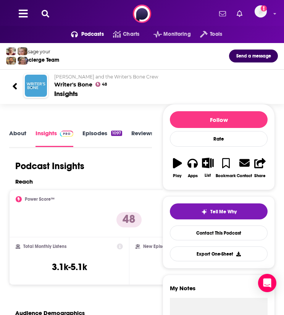
click at [42, 13] on icon at bounding box center [46, 14] width 8 height 8
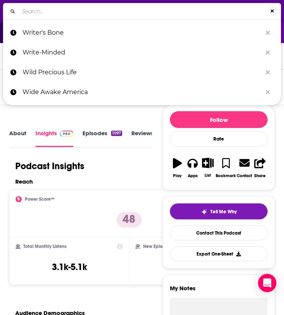
type input "Writers of Color Reading Series"
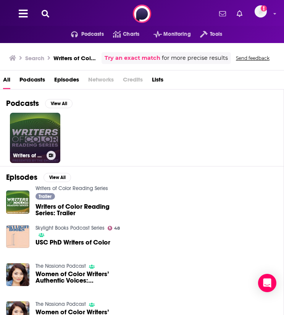
click at [31, 121] on link "Writers of Color Reading Series" at bounding box center [35, 138] width 50 height 50
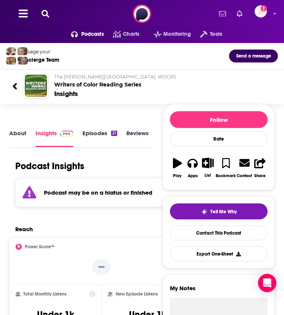
click at [47, 17] on icon at bounding box center [46, 14] width 8 height 8
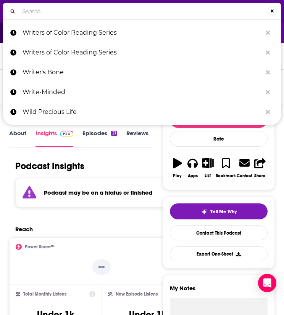
type input "Writing [DEMOGRAPHIC_DATA]"
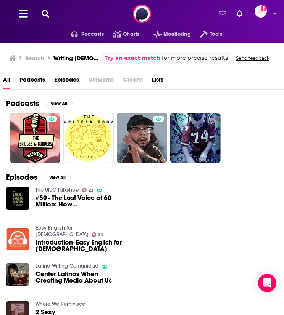
click at [46, 15] on icon at bounding box center [46, 14] width 8 height 8
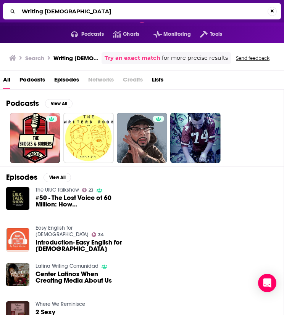
click at [73, 16] on input "Writing [DEMOGRAPHIC_DATA]" at bounding box center [143, 11] width 249 height 12
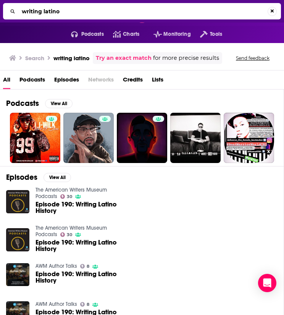
click at [90, 12] on input "writing latino" at bounding box center [143, 11] width 249 height 12
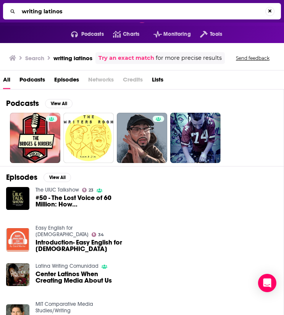
click at [119, 56] on link "Try an exact match" at bounding box center [126, 58] width 56 height 9
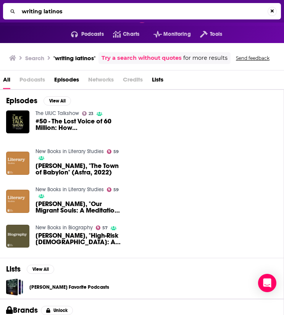
click at [69, 13] on input "writing latinos" at bounding box center [143, 11] width 249 height 12
click at [69, 11] on input "writing latinos" at bounding box center [143, 11] width 249 height 12
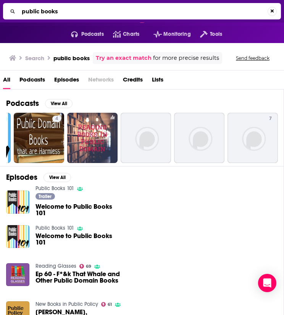
click at [58, 14] on input "public books" at bounding box center [143, 11] width 249 height 12
paste input "You Are Good"
type input "You Are Good"
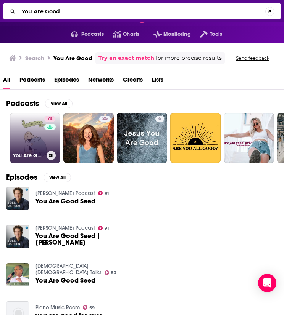
click at [34, 134] on link "74 You Are Good" at bounding box center [35, 138] width 50 height 50
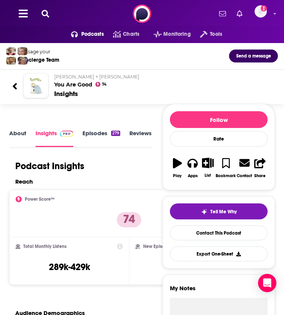
click at [45, 16] on icon at bounding box center [46, 14] width 8 height 8
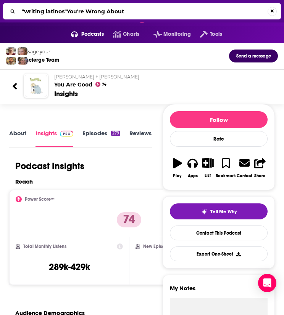
type input "You're Wrong About"
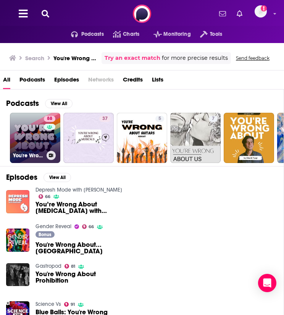
click at [26, 138] on link "88 You're Wrong About" at bounding box center [35, 138] width 50 height 50
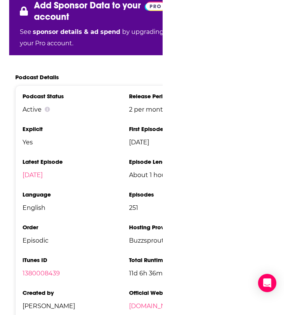
scroll to position [1538, 0]
